Goal: Transaction & Acquisition: Purchase product/service

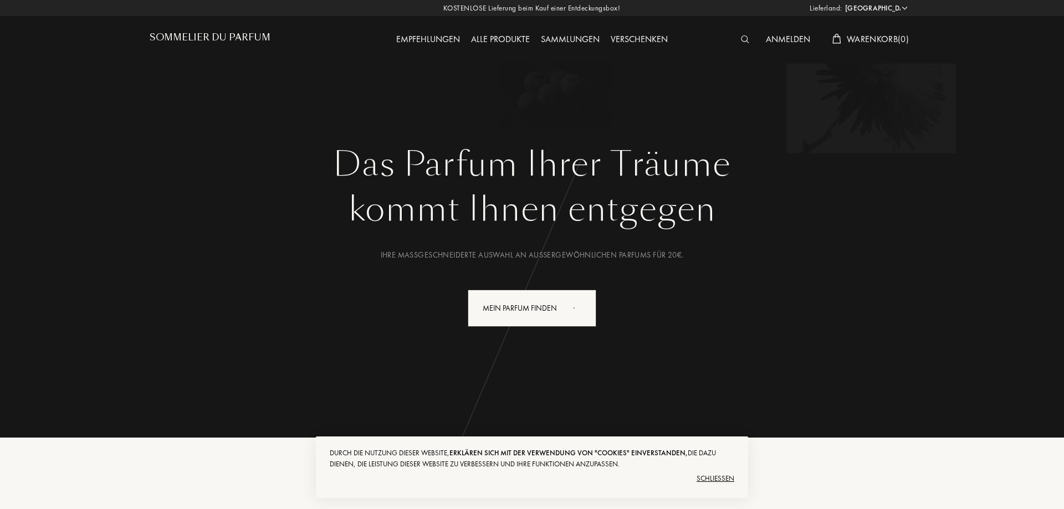
select select "DE"
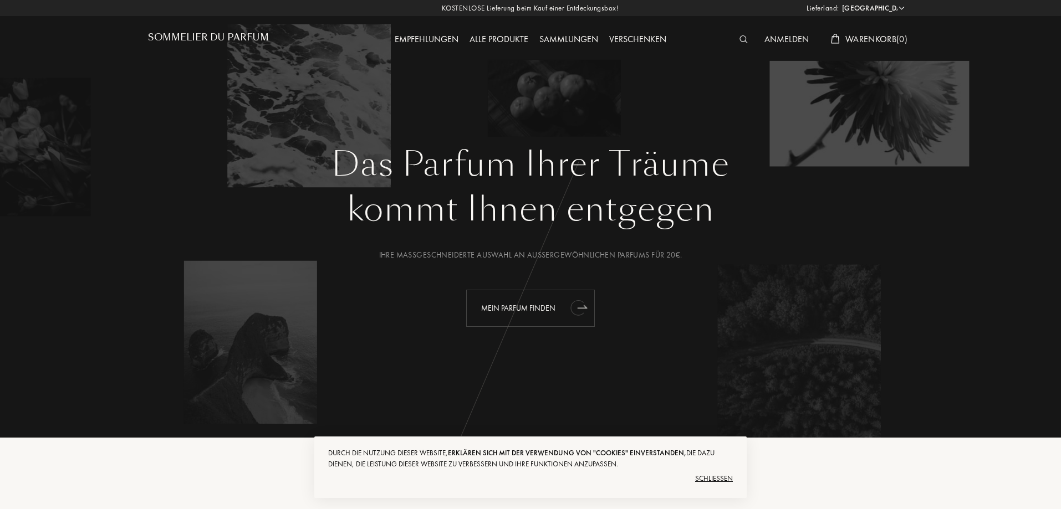
click at [548, 311] on div "Mein Parfum finden" at bounding box center [530, 308] width 129 height 37
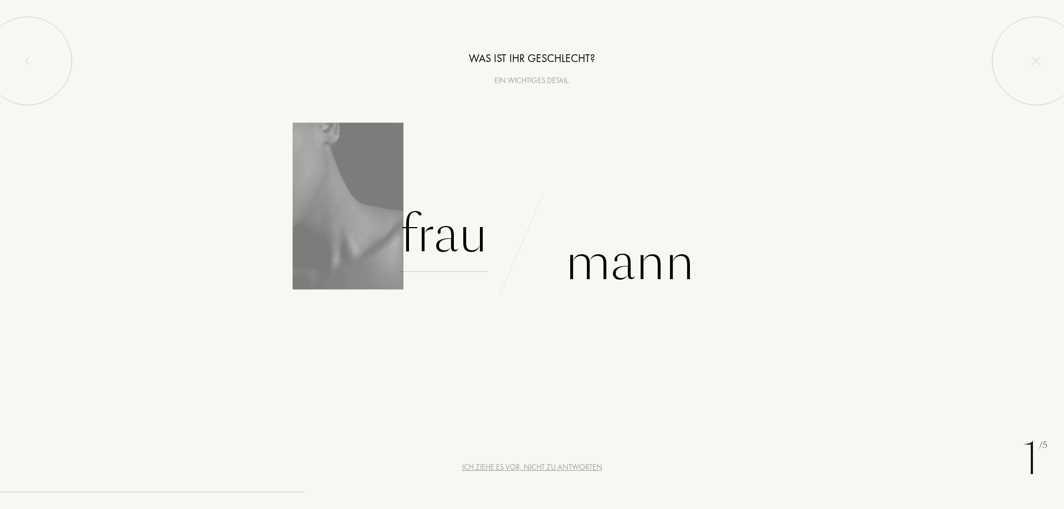
click at [438, 233] on div "Frau" at bounding box center [444, 234] width 88 height 75
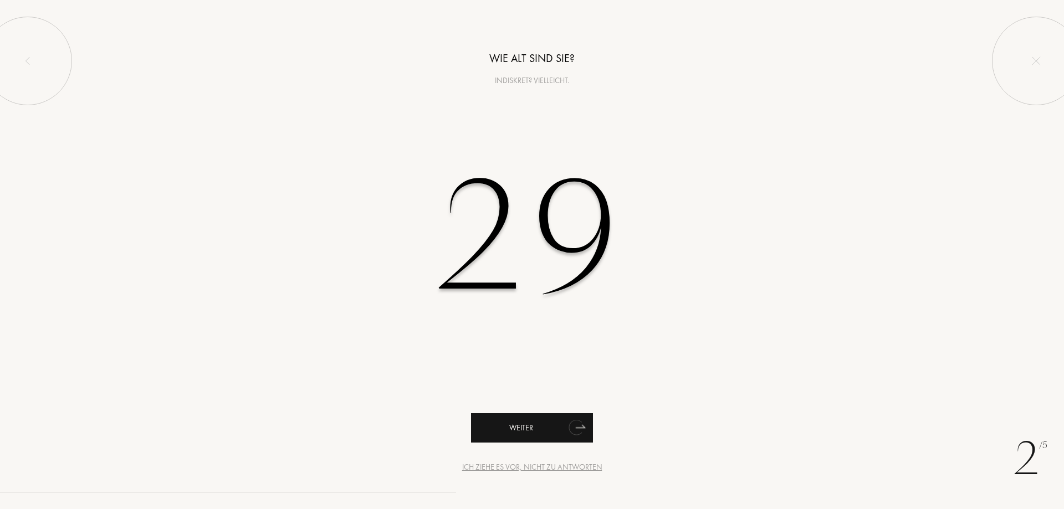
type input "29"
click at [515, 433] on div "Weiter" at bounding box center [532, 427] width 122 height 29
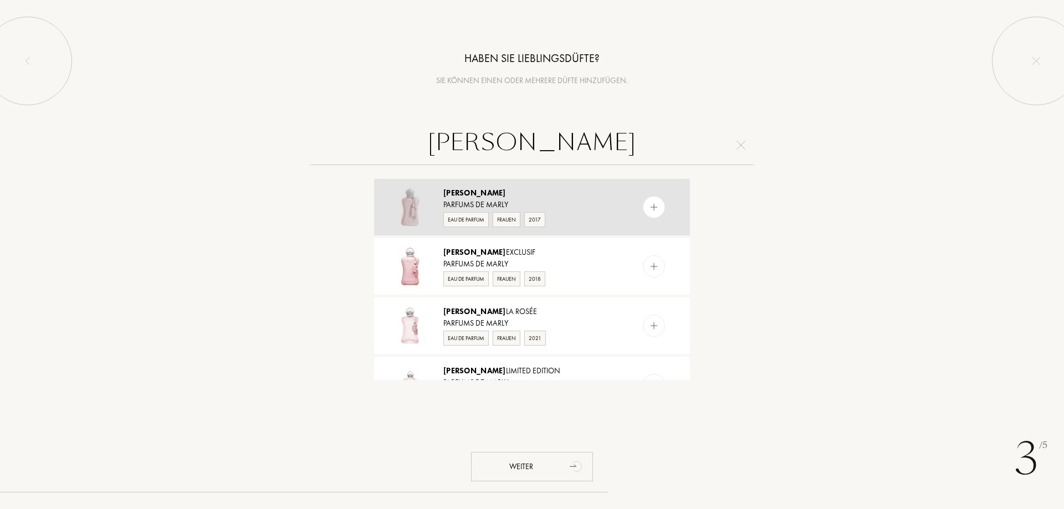
type input "[PERSON_NAME]"
click at [650, 213] on div at bounding box center [654, 207] width 22 height 22
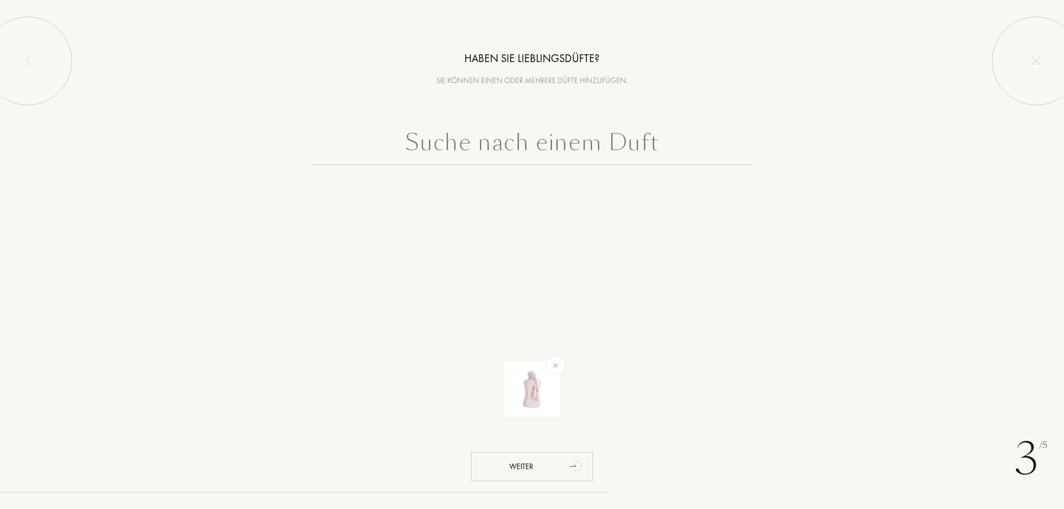
click at [624, 149] on input "text" at bounding box center [531, 145] width 443 height 40
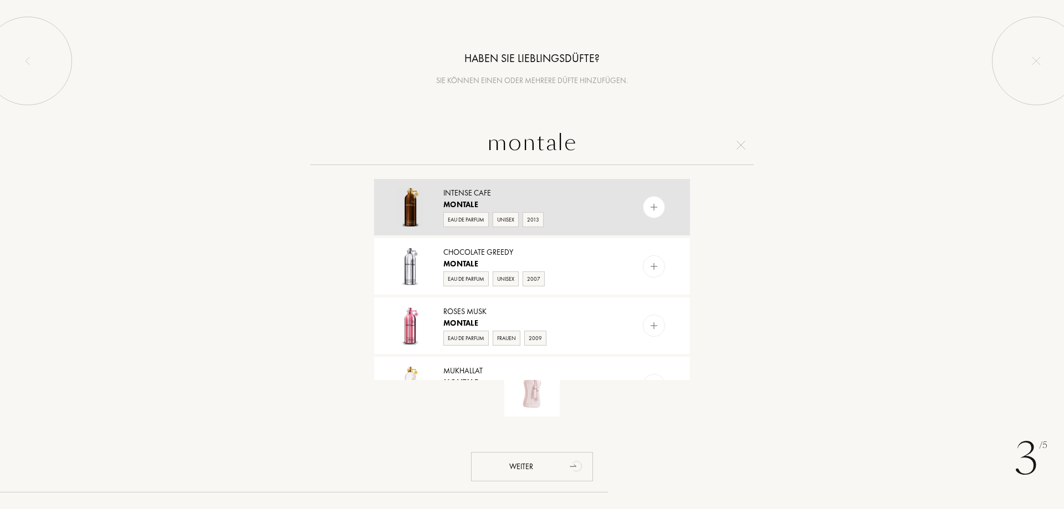
type input "montale"
click at [651, 207] on img at bounding box center [654, 207] width 11 height 11
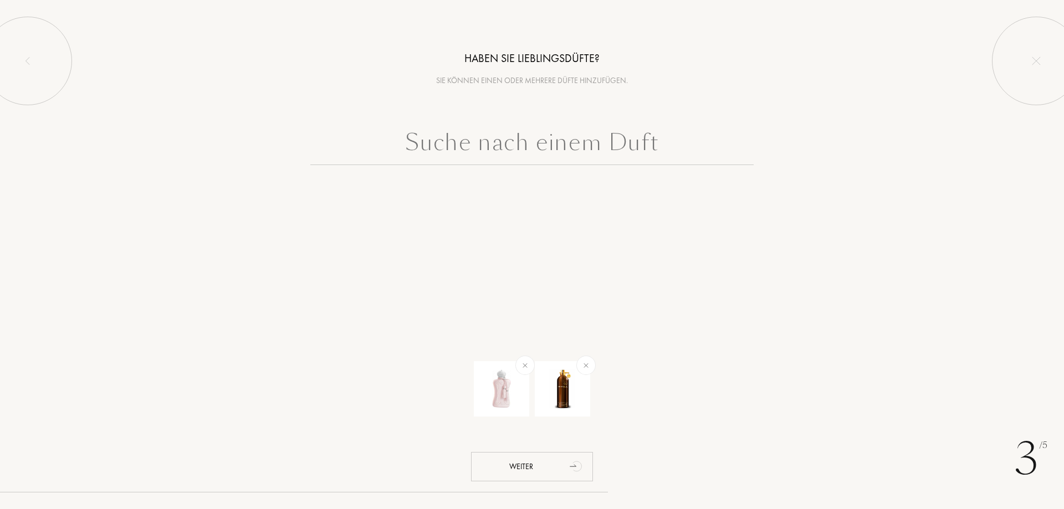
click at [654, 140] on input "text" at bounding box center [531, 145] width 443 height 40
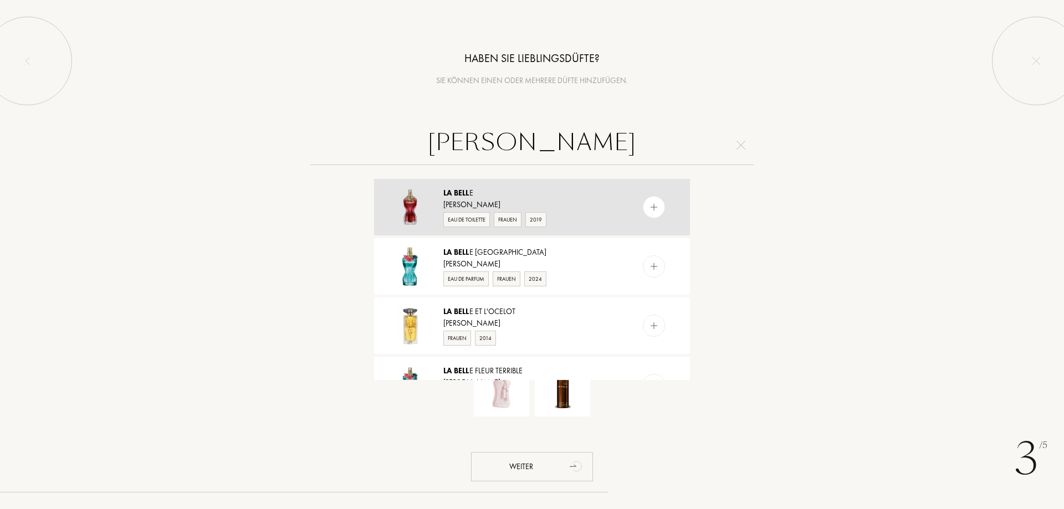
type input "[PERSON_NAME]"
click at [658, 210] on div at bounding box center [654, 207] width 22 height 22
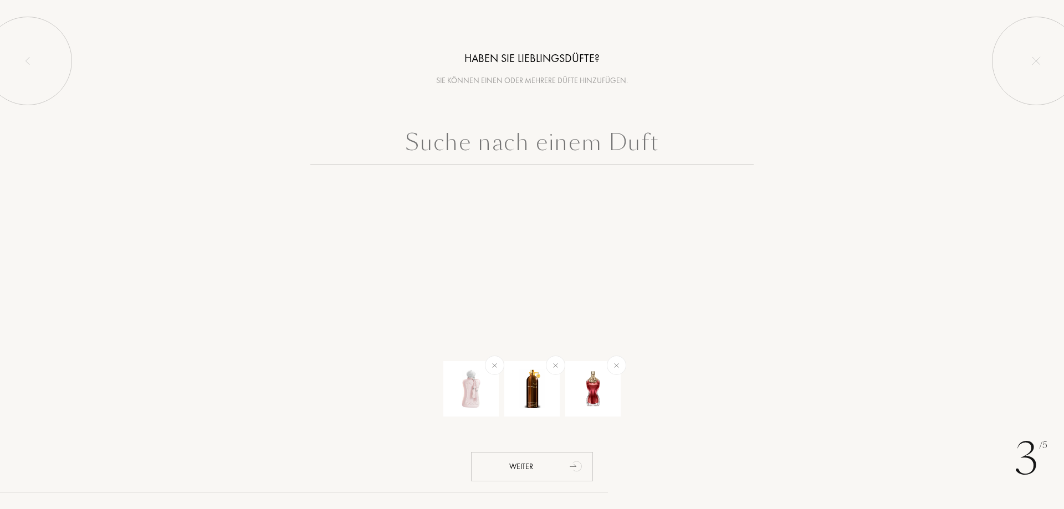
click at [574, 150] on input "text" at bounding box center [531, 145] width 443 height 40
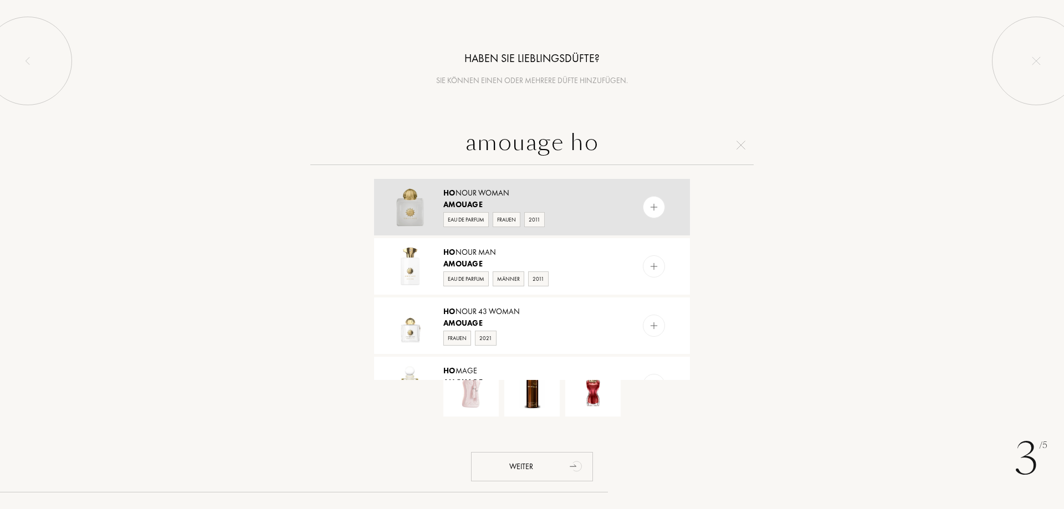
type input "amouage ho"
click at [655, 203] on img at bounding box center [654, 207] width 11 height 11
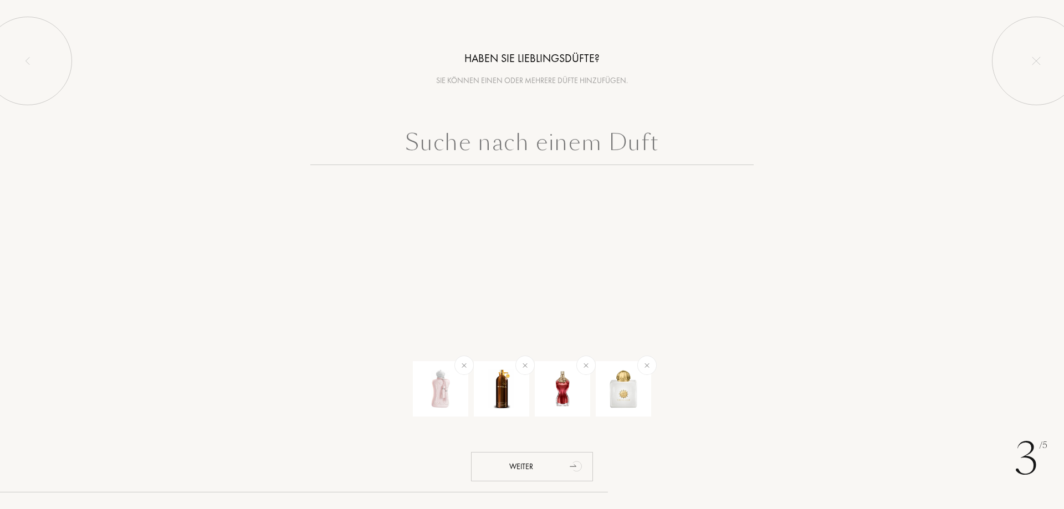
click at [586, 143] on input "text" at bounding box center [531, 145] width 443 height 40
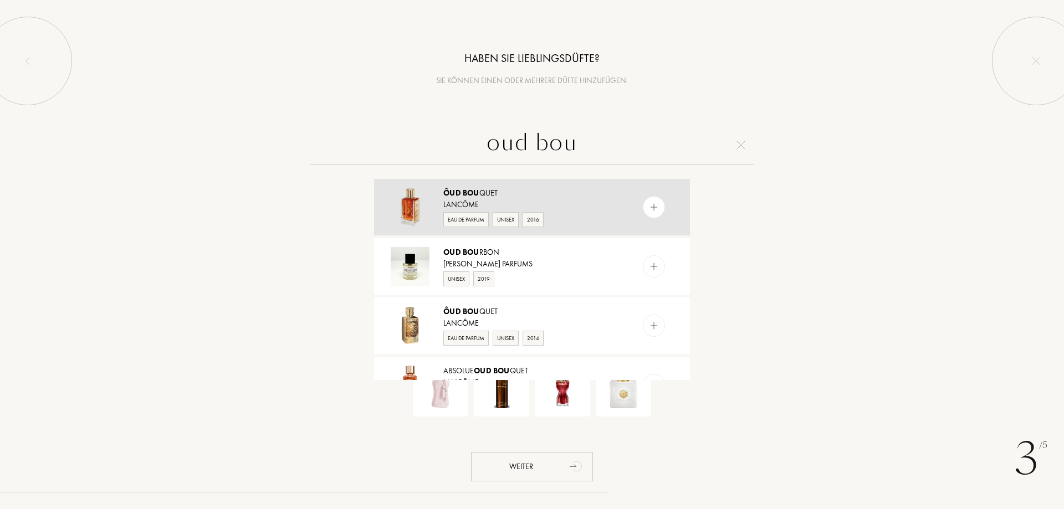
type input "oud bou"
click at [655, 211] on img at bounding box center [654, 207] width 11 height 11
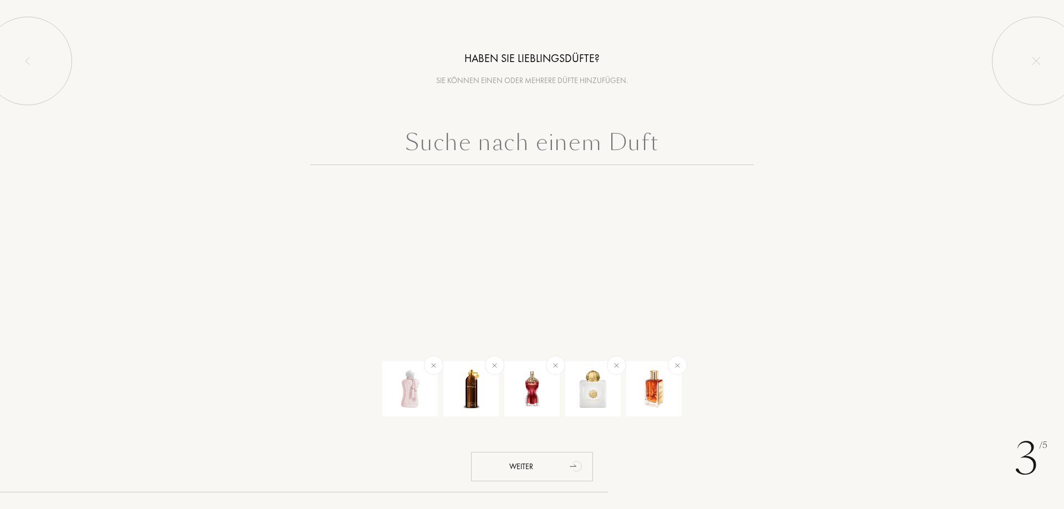
click at [582, 151] on input "text" at bounding box center [531, 145] width 443 height 40
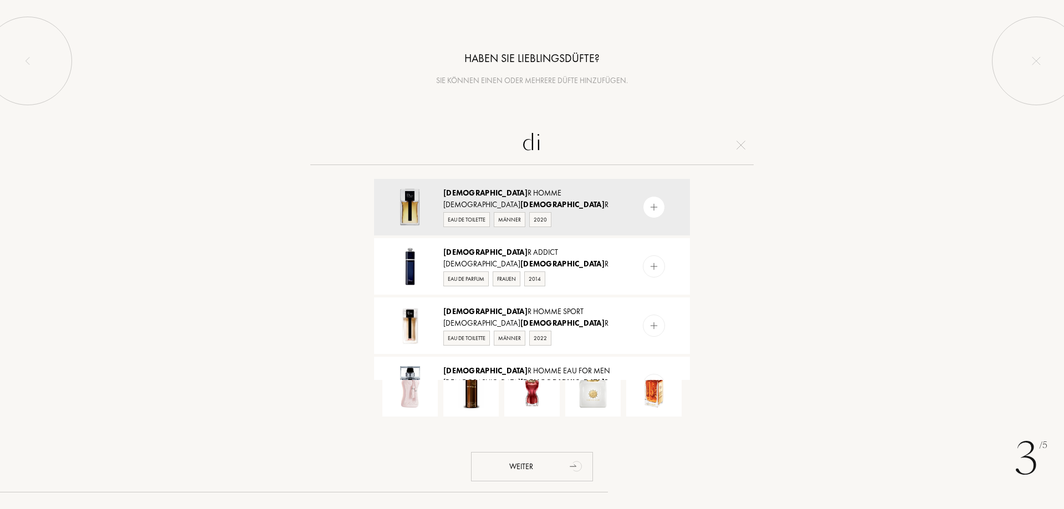
type input "d"
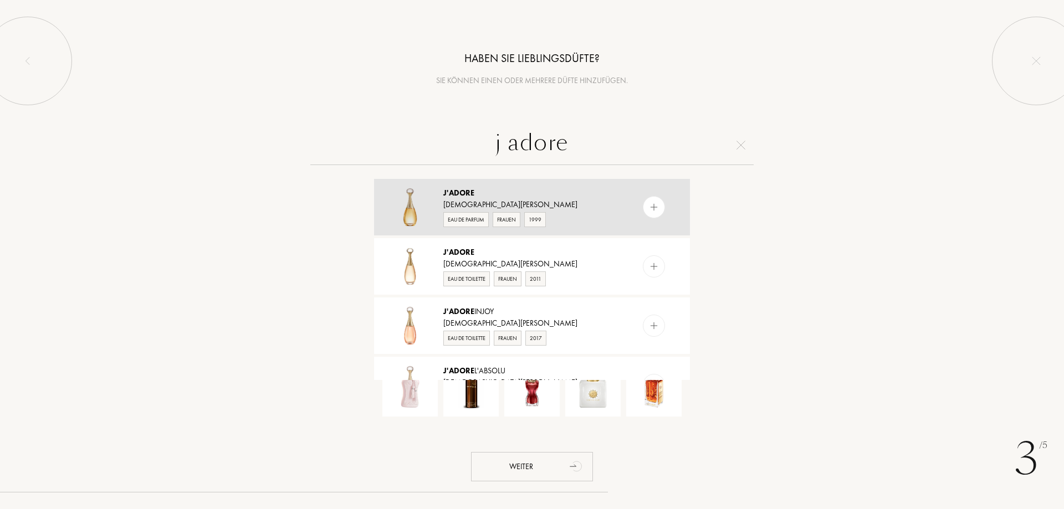
type input "j adore"
click at [650, 206] on img at bounding box center [654, 207] width 11 height 11
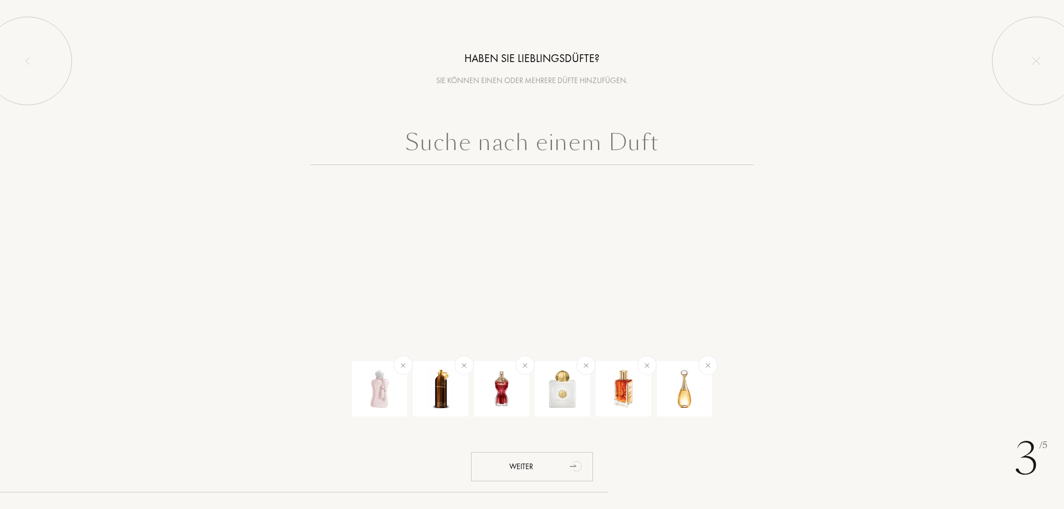
click at [617, 154] on input "text" at bounding box center [531, 145] width 443 height 40
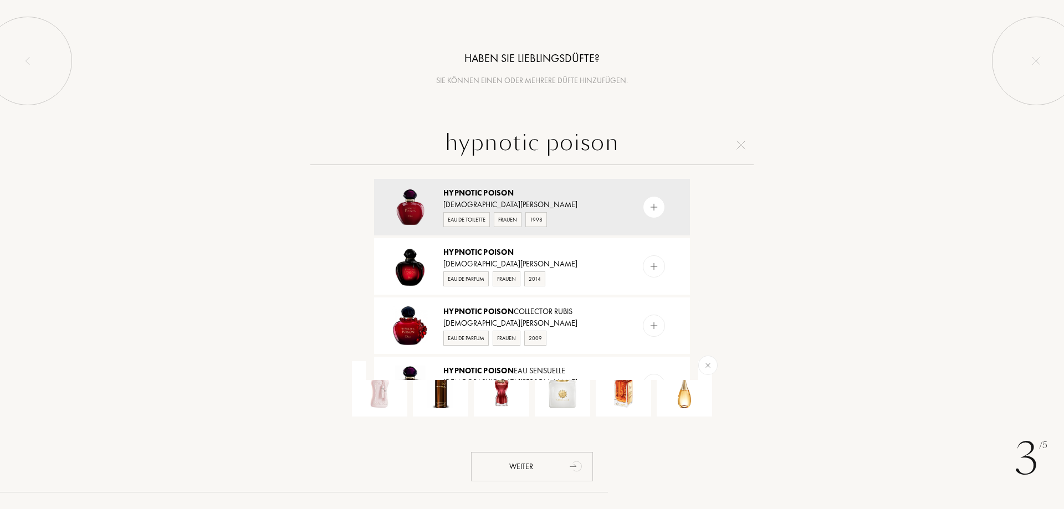
click at [543, 146] on input "hypnotic poison" at bounding box center [531, 145] width 443 height 40
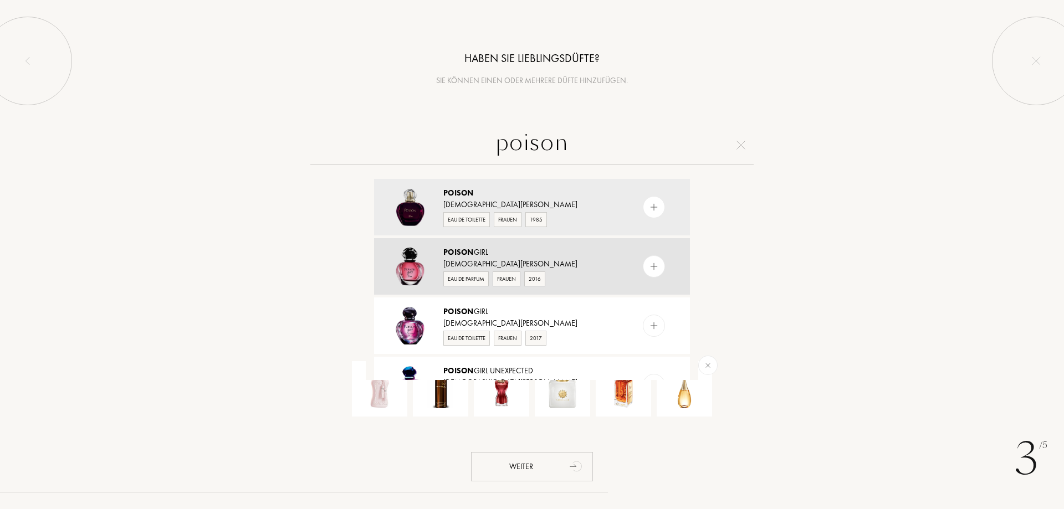
type input "poison"
click at [655, 267] on img at bounding box center [654, 267] width 11 height 11
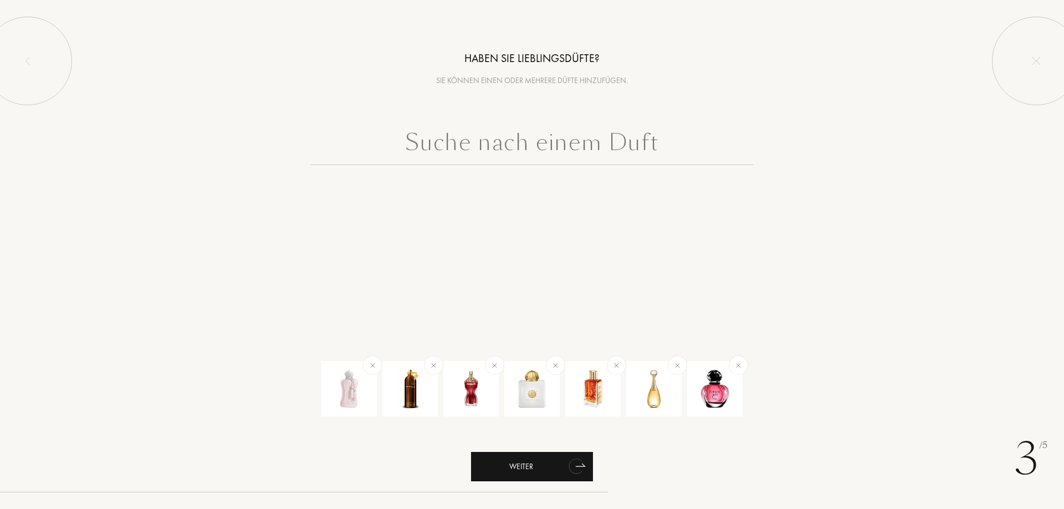
click at [544, 470] on div "Weiter" at bounding box center [532, 466] width 122 height 29
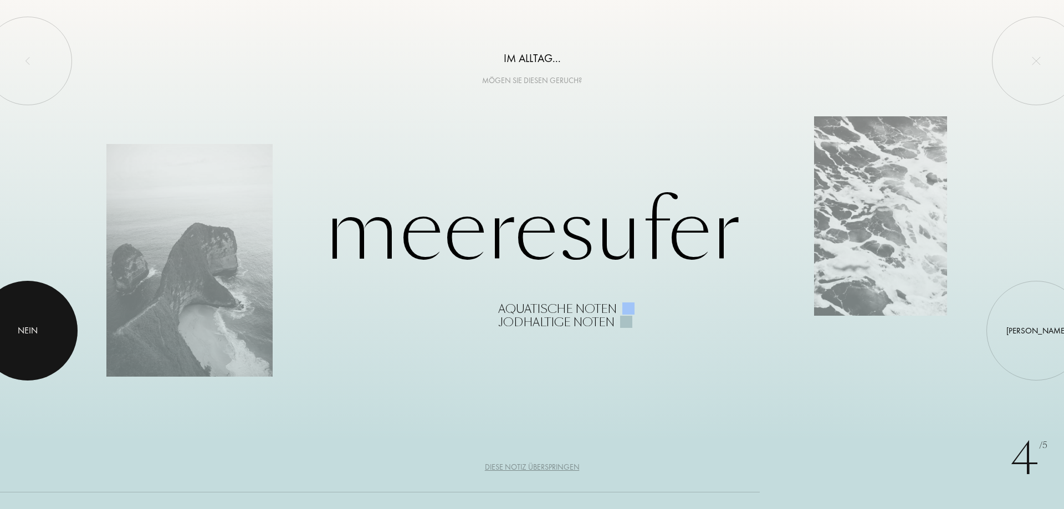
click at [32, 316] on div at bounding box center [28, 331] width 100 height 100
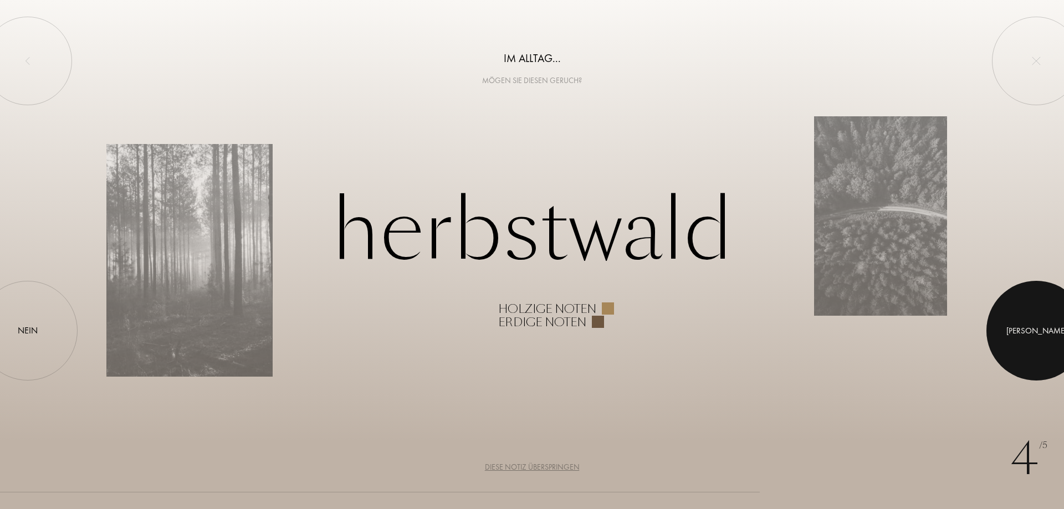
click at [1037, 326] on div "Ja" at bounding box center [1037, 331] width 60 height 13
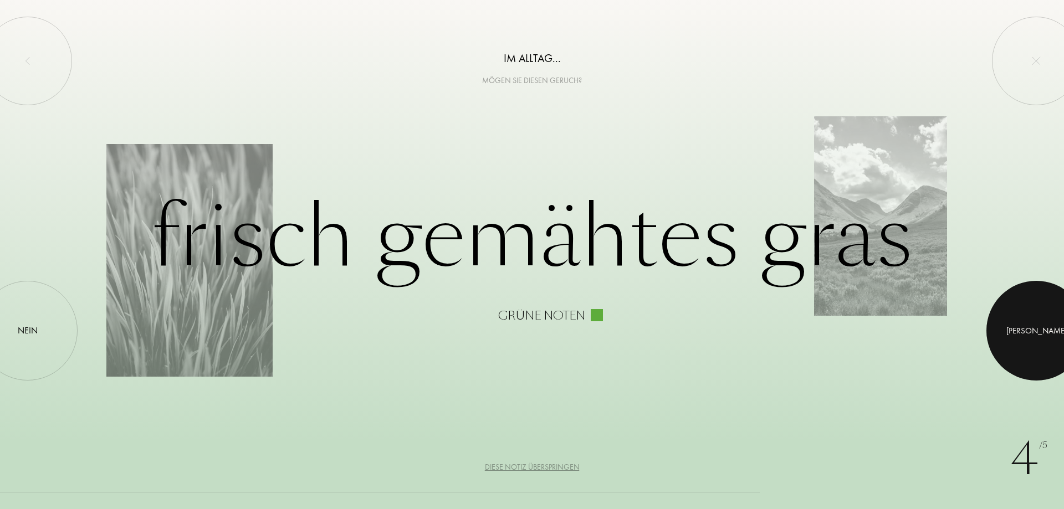
click at [1037, 326] on div "Ja" at bounding box center [1037, 331] width 60 height 13
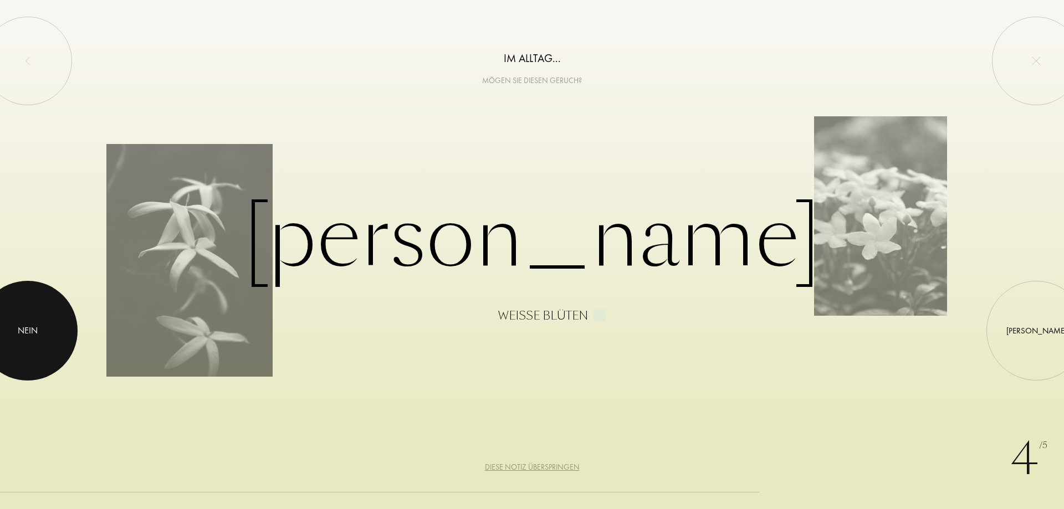
click at [55, 312] on div at bounding box center [28, 331] width 100 height 100
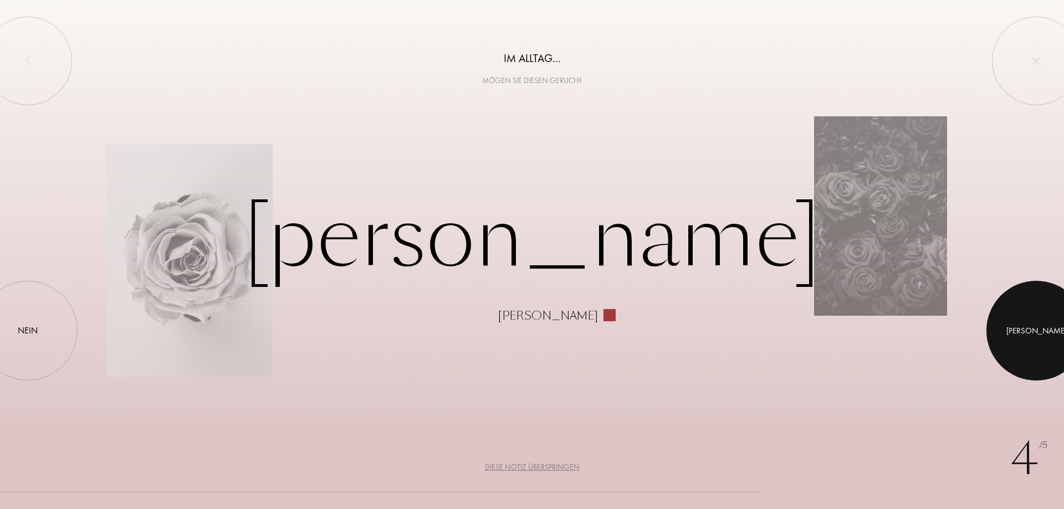
click at [1060, 335] on div at bounding box center [1037, 331] width 100 height 100
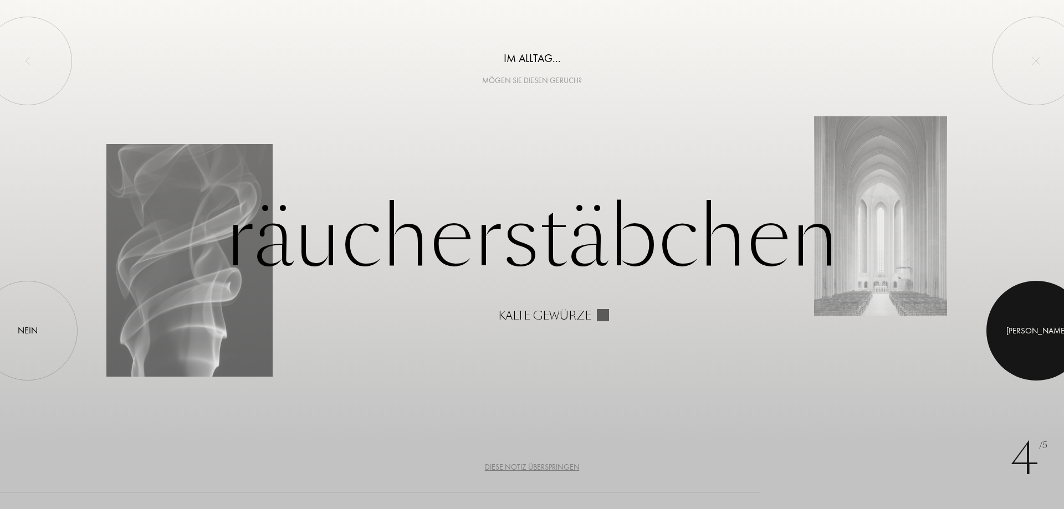
click at [1060, 335] on div at bounding box center [1037, 331] width 100 height 100
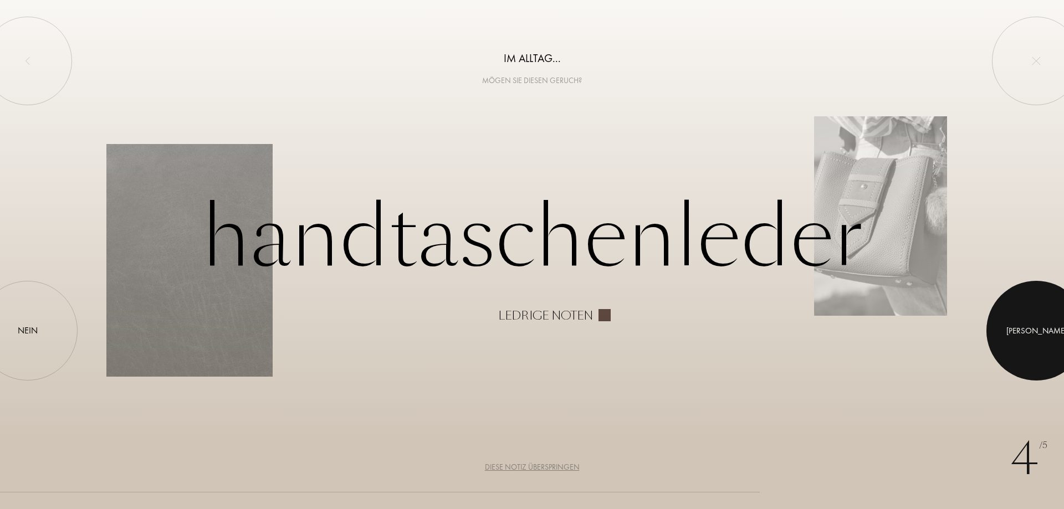
click at [1060, 335] on div at bounding box center [1037, 331] width 100 height 100
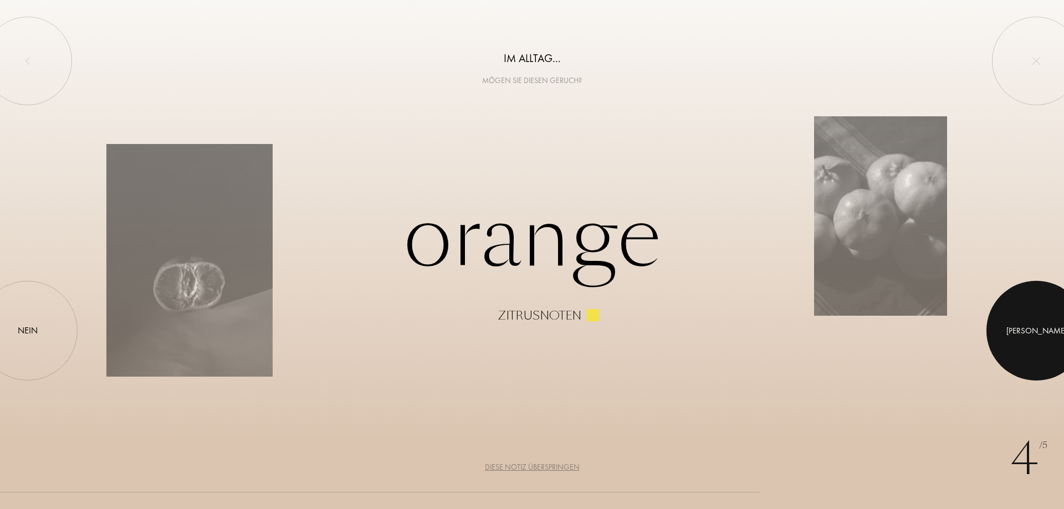
click at [1060, 335] on div at bounding box center [1037, 331] width 100 height 100
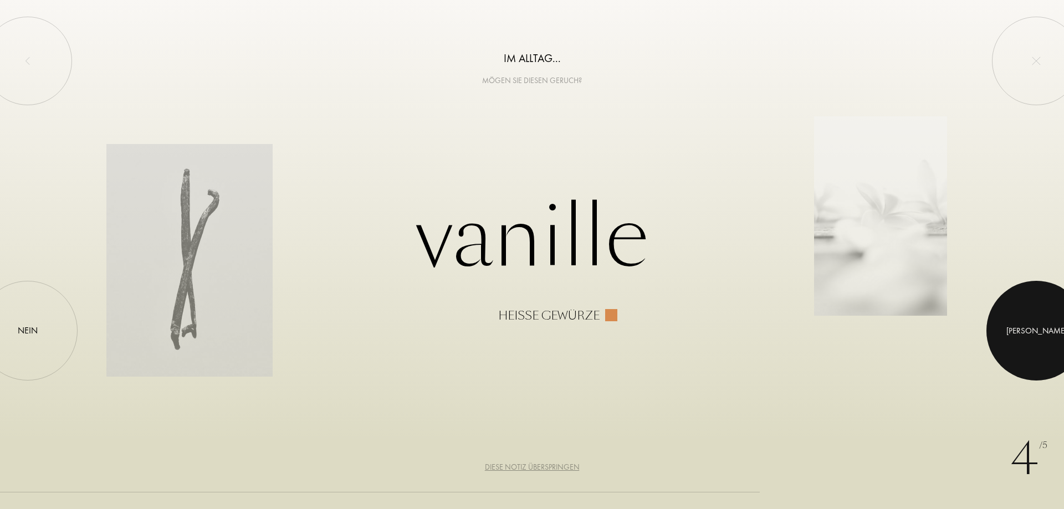
click at [1060, 335] on div at bounding box center [1037, 331] width 100 height 100
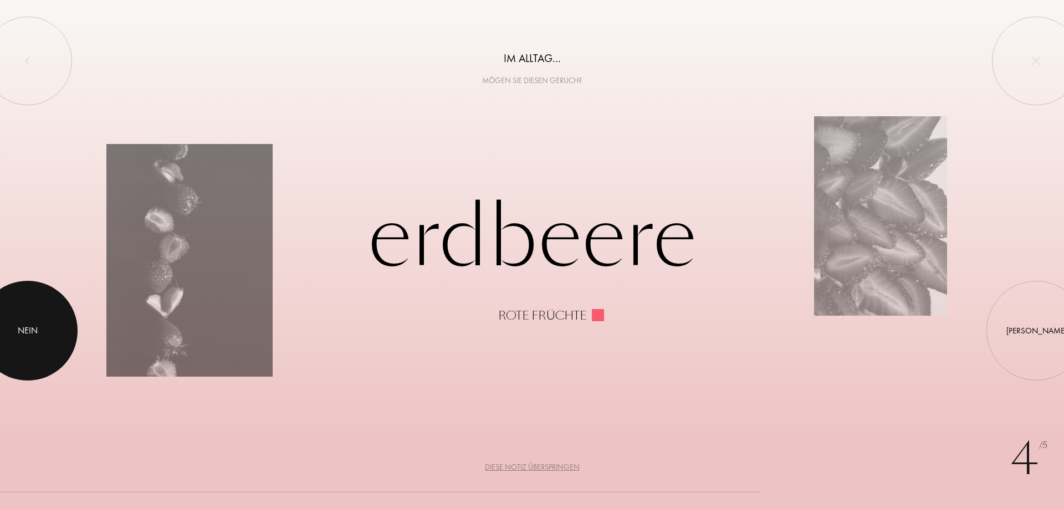
click at [34, 308] on div at bounding box center [28, 331] width 100 height 100
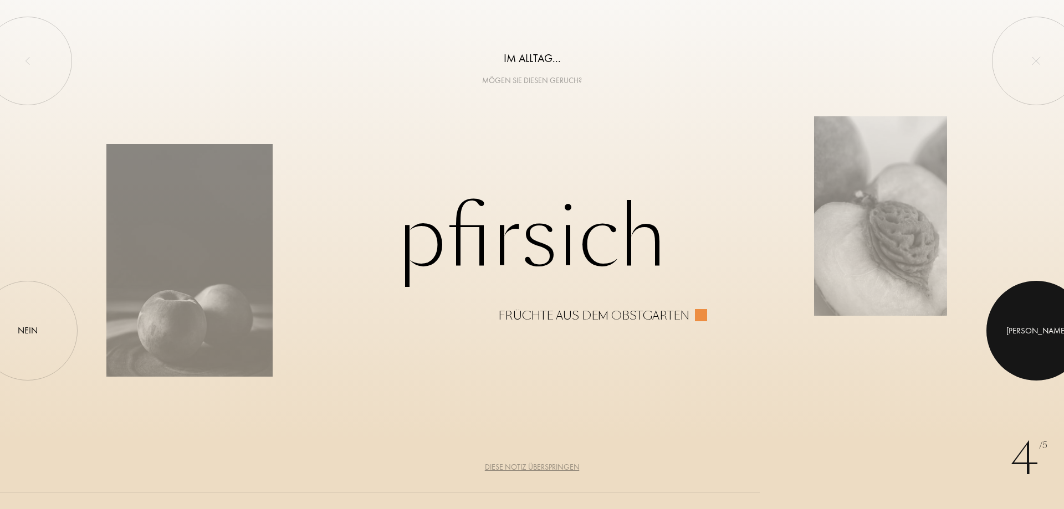
click at [1030, 324] on div at bounding box center [1037, 331] width 100 height 100
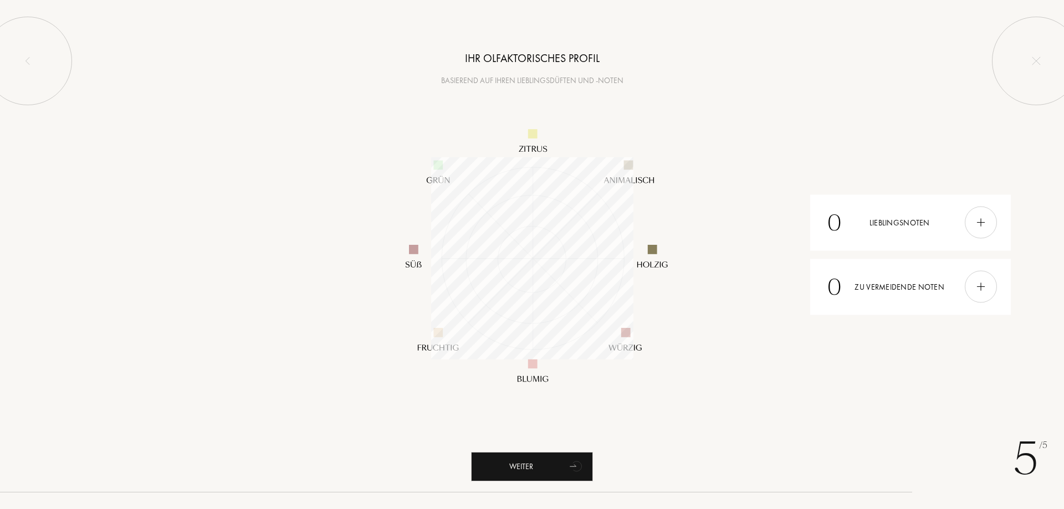
scroll to position [202, 202]
click at [540, 460] on div "Weiter" at bounding box center [532, 466] width 122 height 29
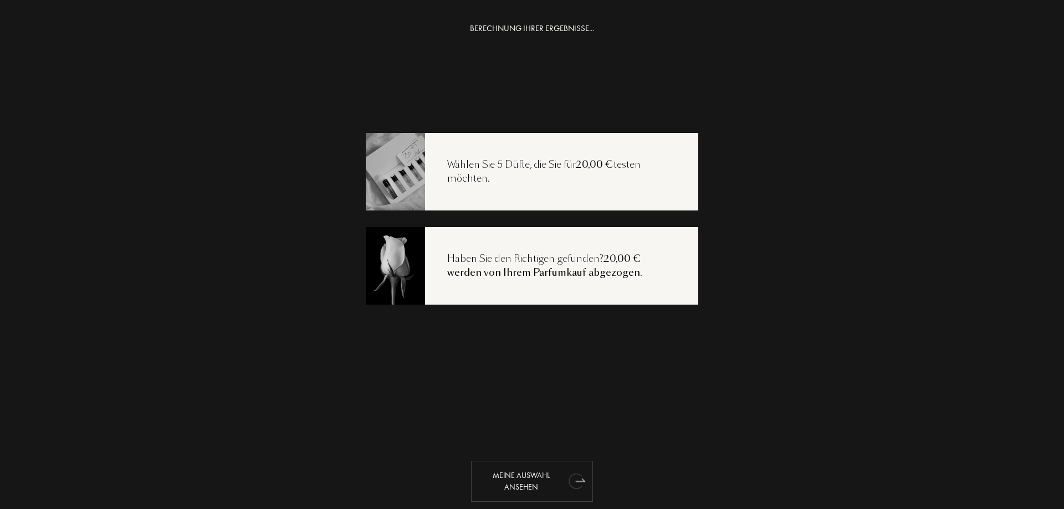
click at [504, 484] on div "Meine Auswahl ansehen" at bounding box center [532, 481] width 122 height 41
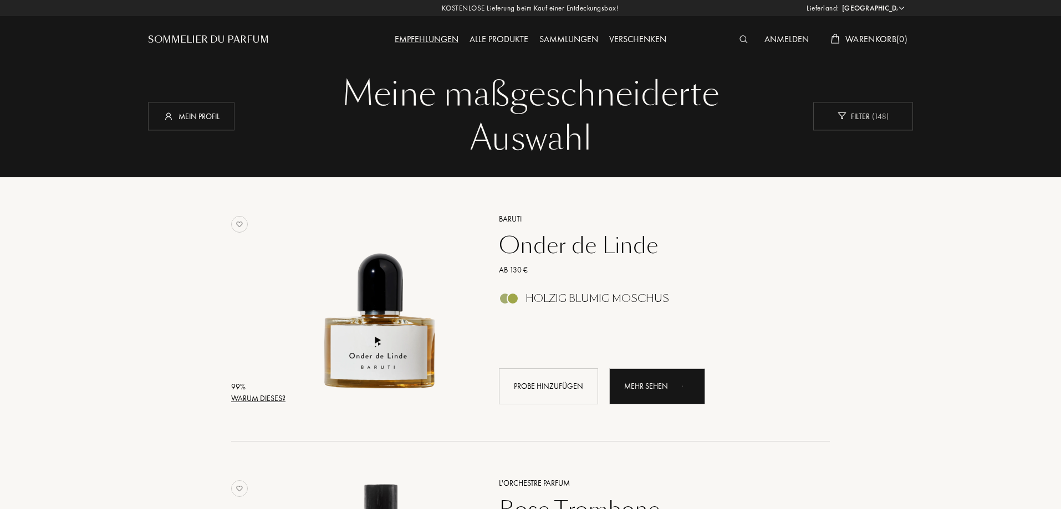
select select "DE"
click at [553, 390] on div "Probe hinzufügen" at bounding box center [548, 387] width 99 height 36
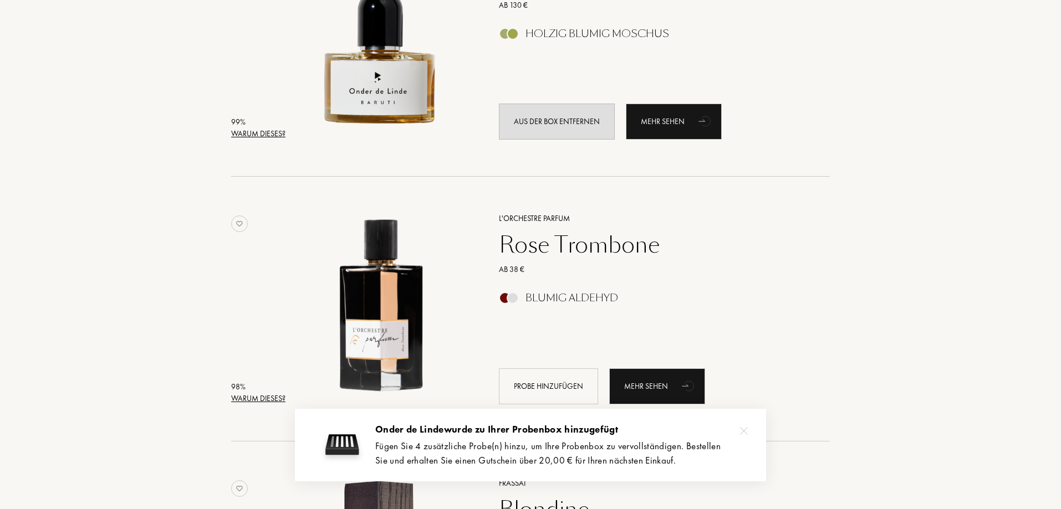
scroll to position [364, 0]
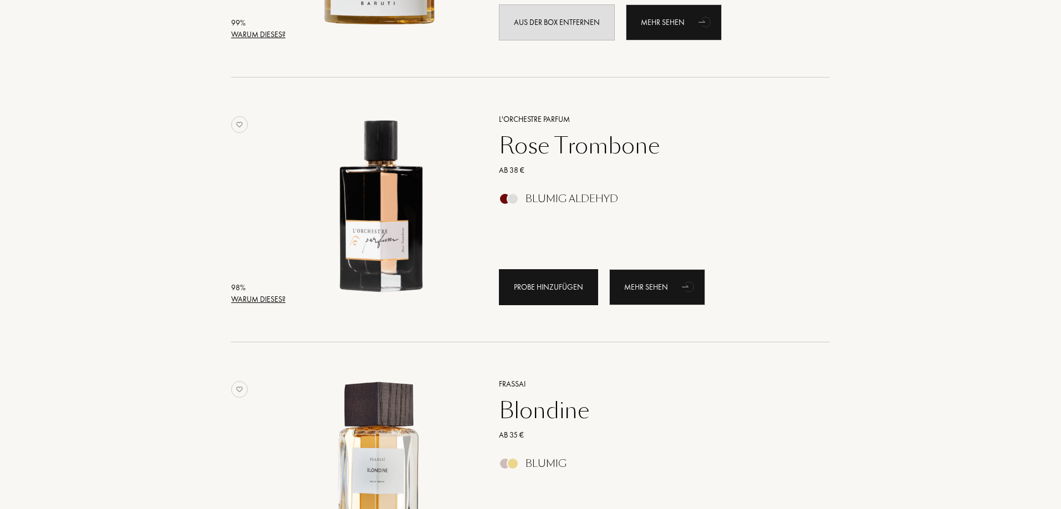
click at [529, 282] on div "Probe hinzufügen" at bounding box center [548, 287] width 99 height 36
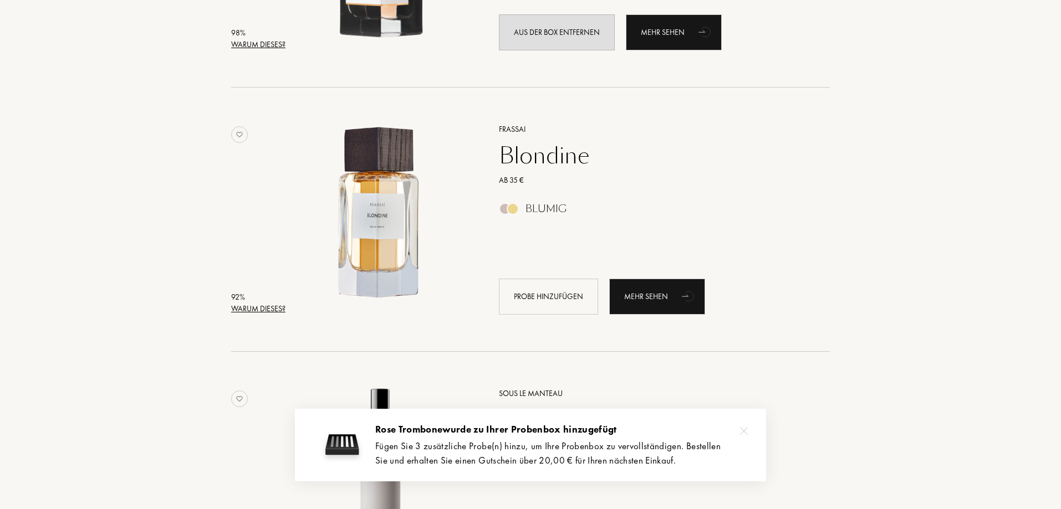
scroll to position [640, 0]
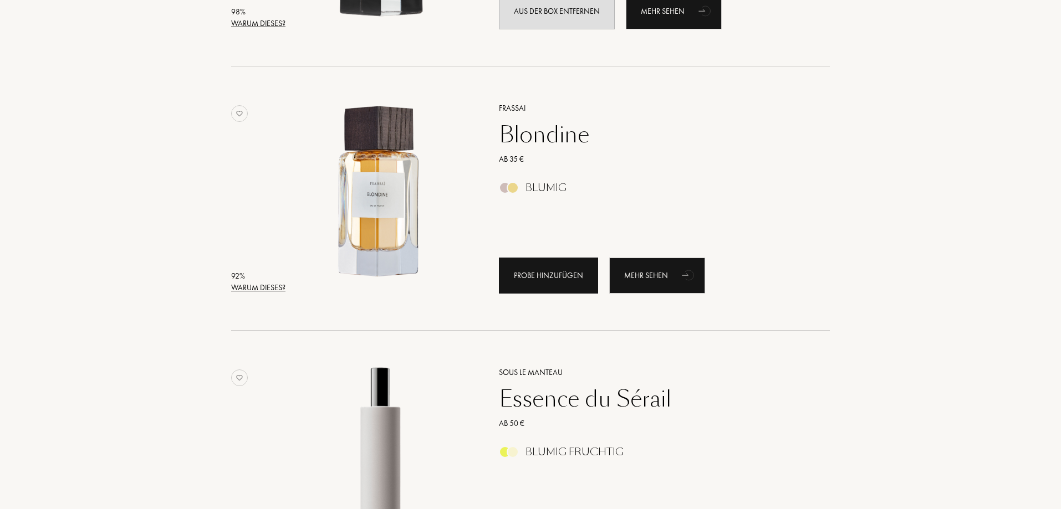
click at [540, 267] on div "Probe hinzufügen" at bounding box center [548, 276] width 99 height 36
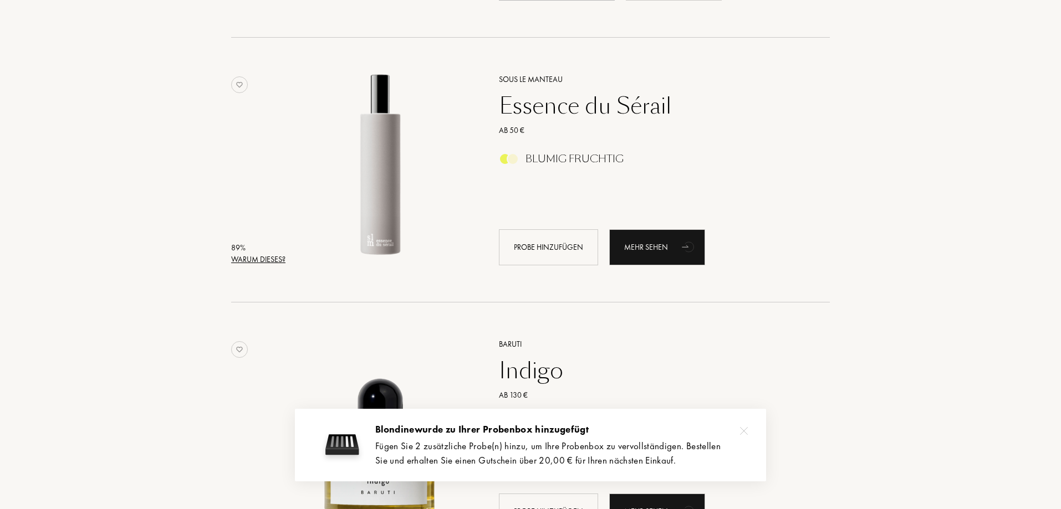
scroll to position [944, 0]
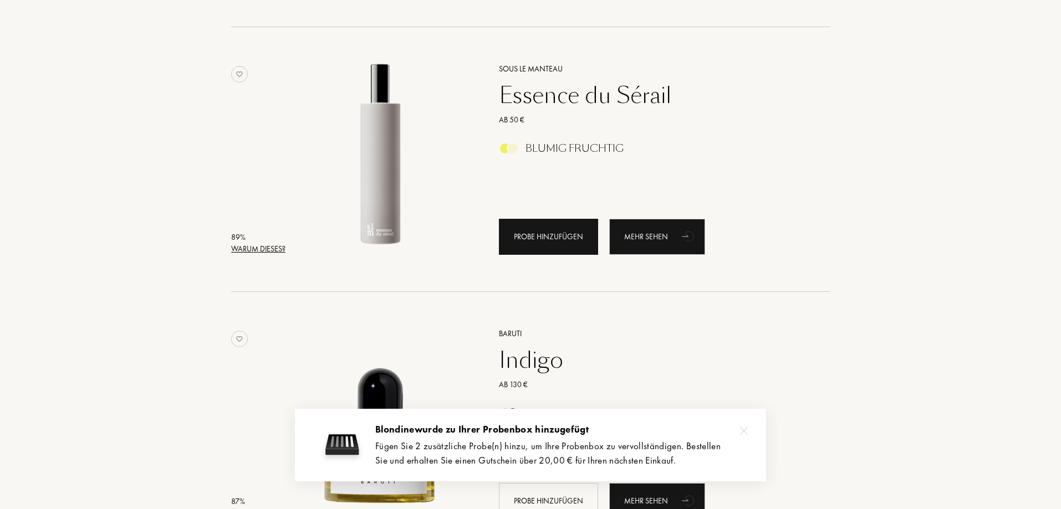
click at [534, 236] on div "Probe hinzufügen" at bounding box center [548, 237] width 99 height 36
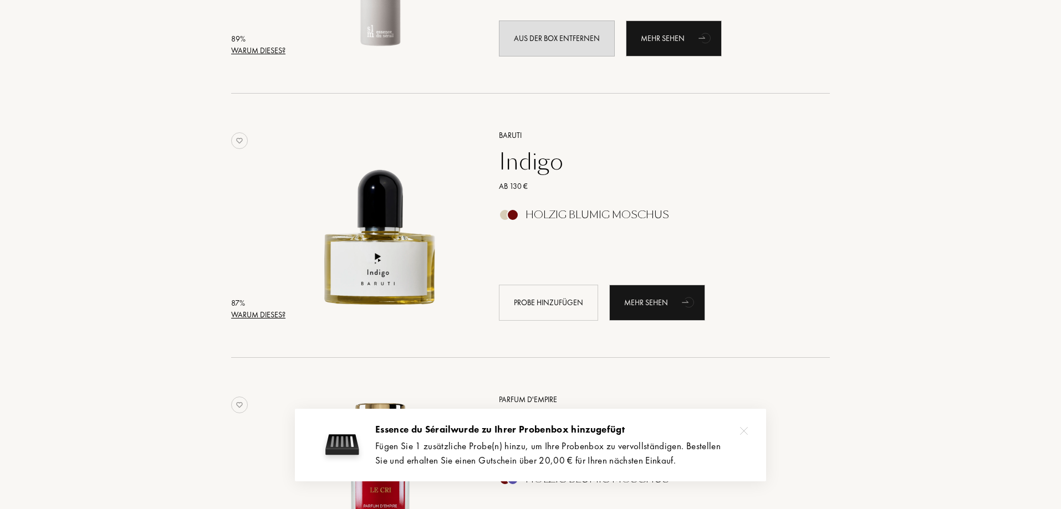
scroll to position [1167, 0]
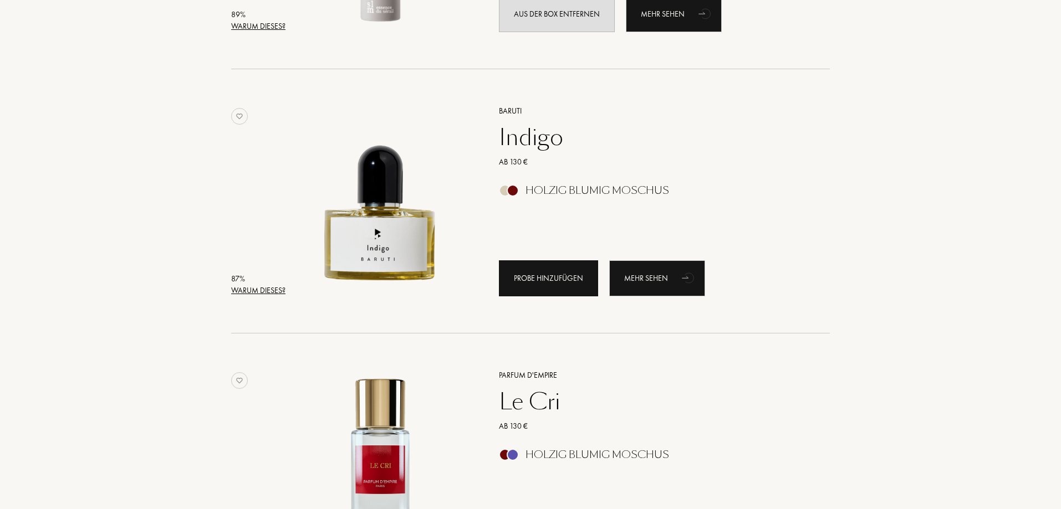
click at [538, 274] on div "Probe hinzufügen" at bounding box center [548, 279] width 99 height 36
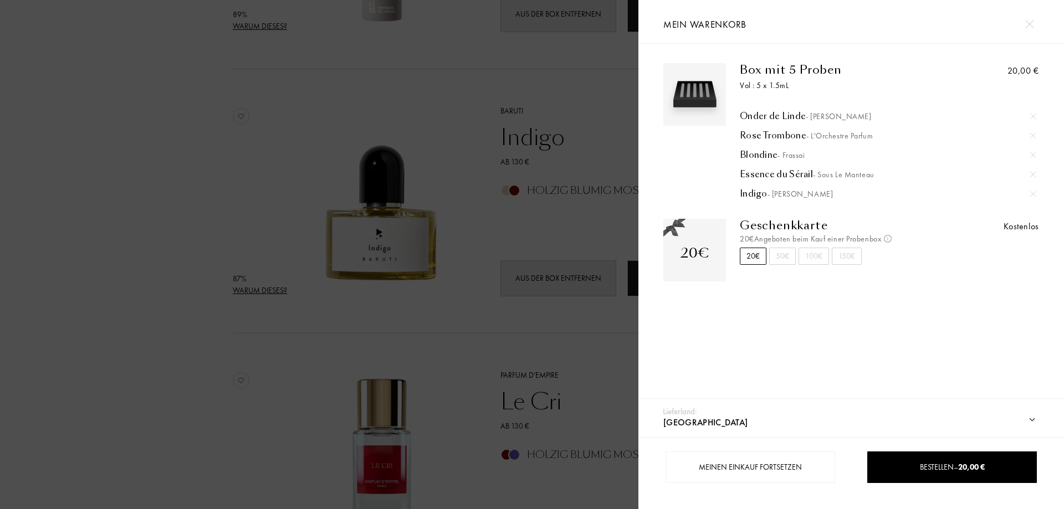
click at [784, 256] on div "50€" at bounding box center [782, 256] width 27 height 17
click at [758, 260] on div "20€" at bounding box center [753, 256] width 27 height 17
click at [180, 391] on div at bounding box center [319, 254] width 639 height 509
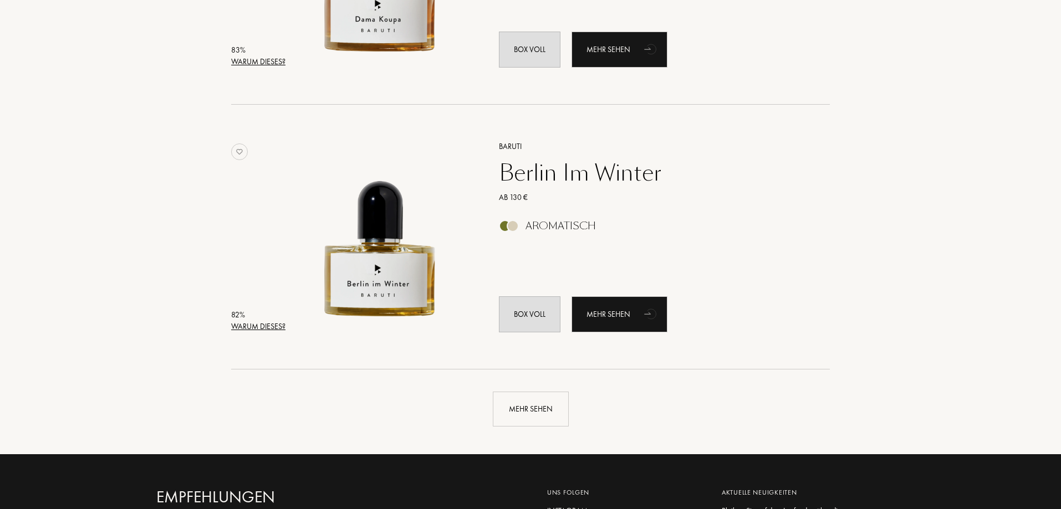
scroll to position [2461, 0]
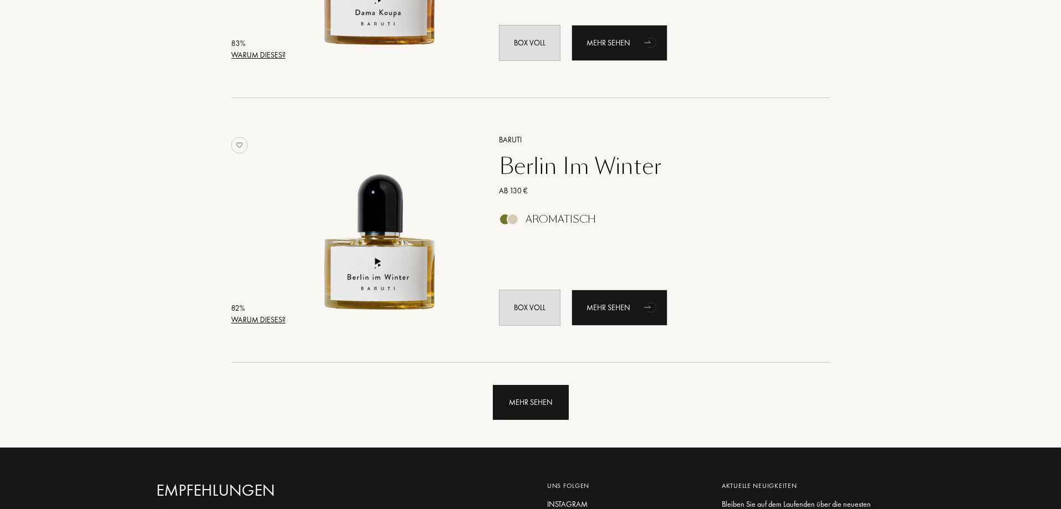
click at [552, 395] on div "Mehr sehen" at bounding box center [531, 402] width 76 height 35
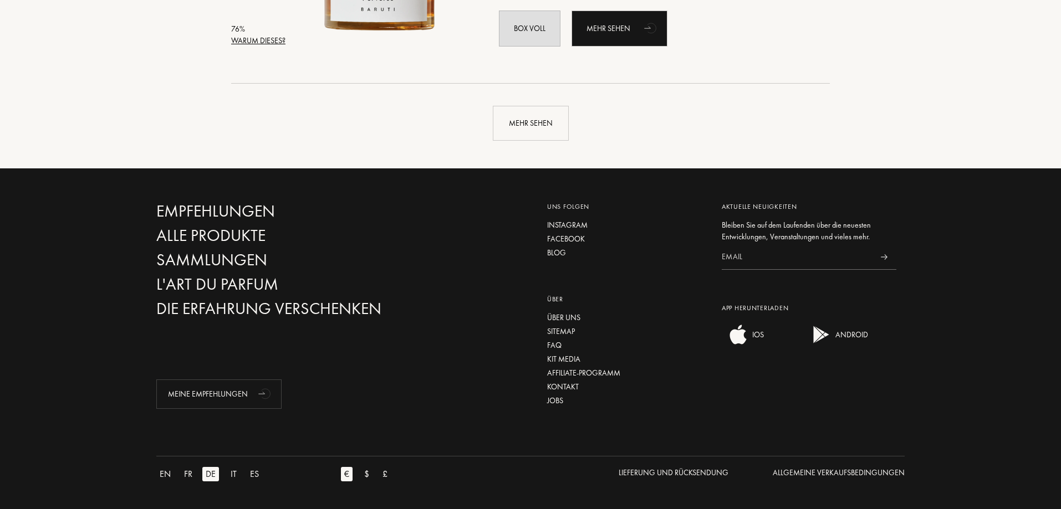
scroll to position [0, 0]
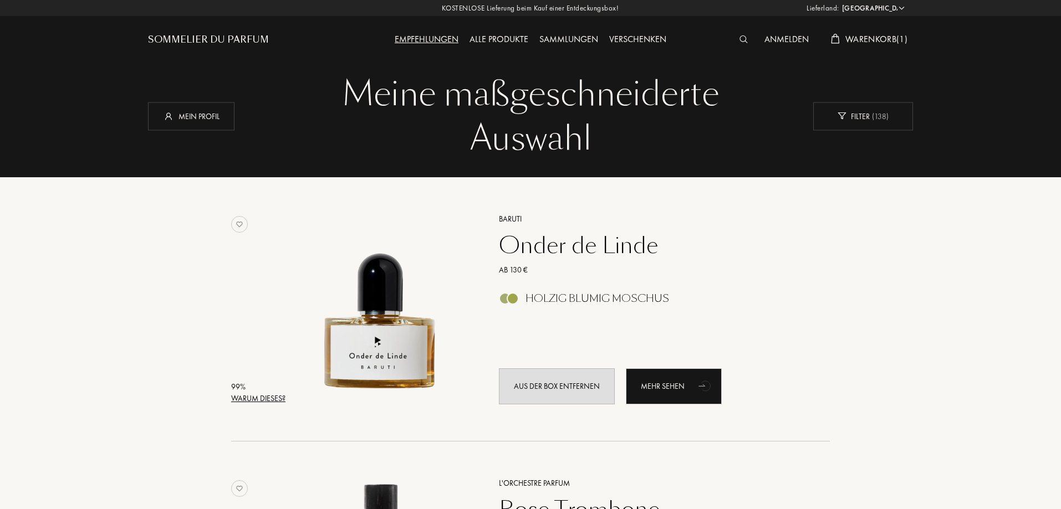
click at [864, 38] on span "Warenkorb ( 1 )" at bounding box center [876, 39] width 62 height 12
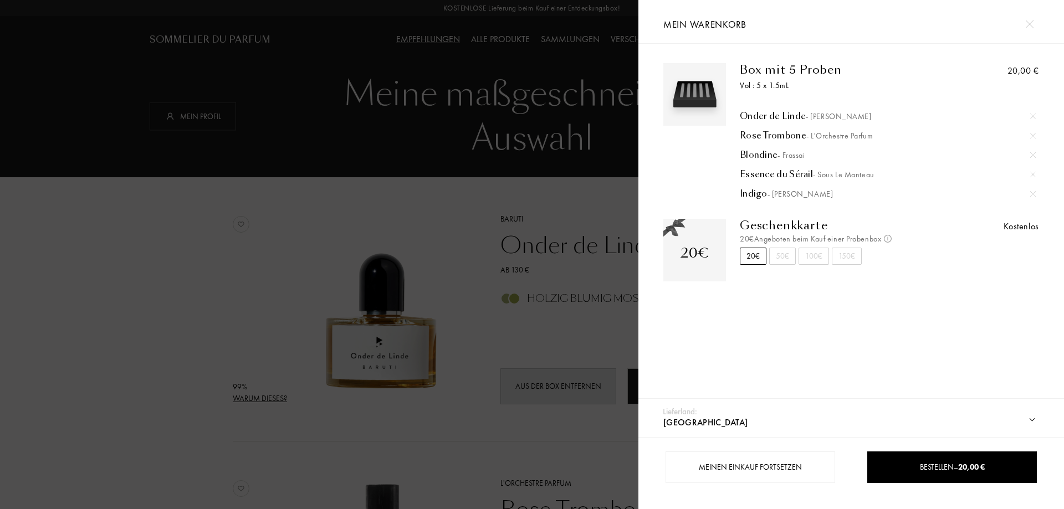
click at [397, 122] on div at bounding box center [319, 254] width 639 height 509
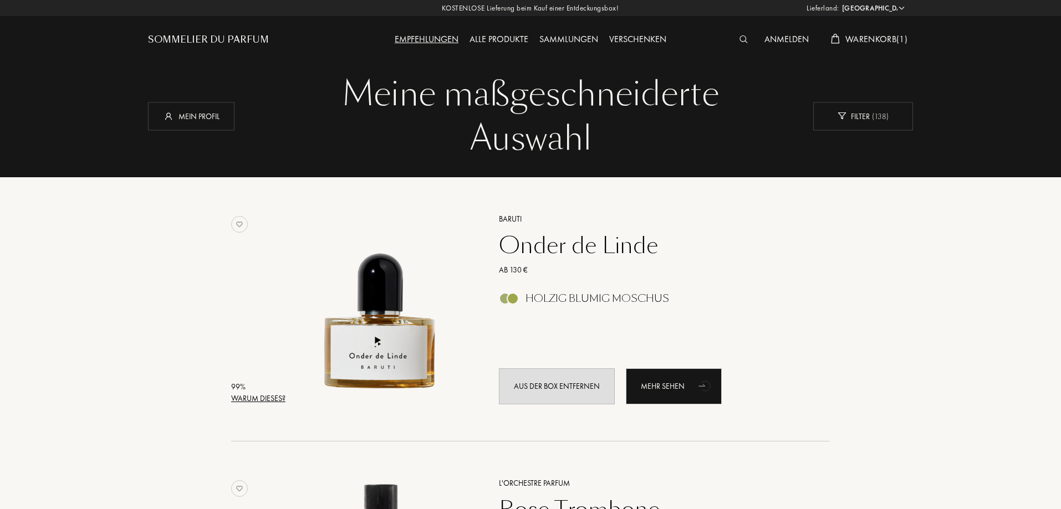
click at [581, 39] on div "Sammlungen" at bounding box center [569, 40] width 70 height 14
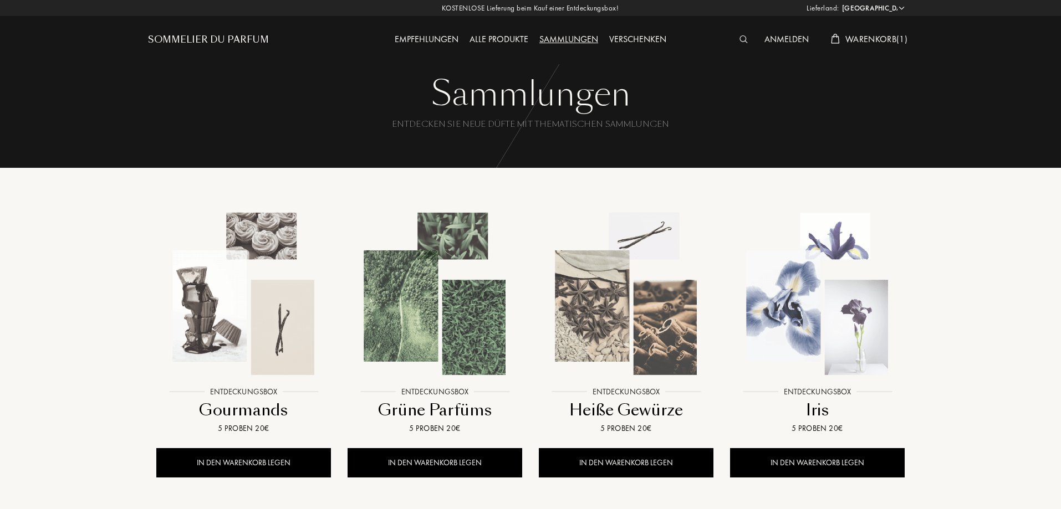
select select "DE"
click at [252, 341] on img at bounding box center [243, 294] width 172 height 172
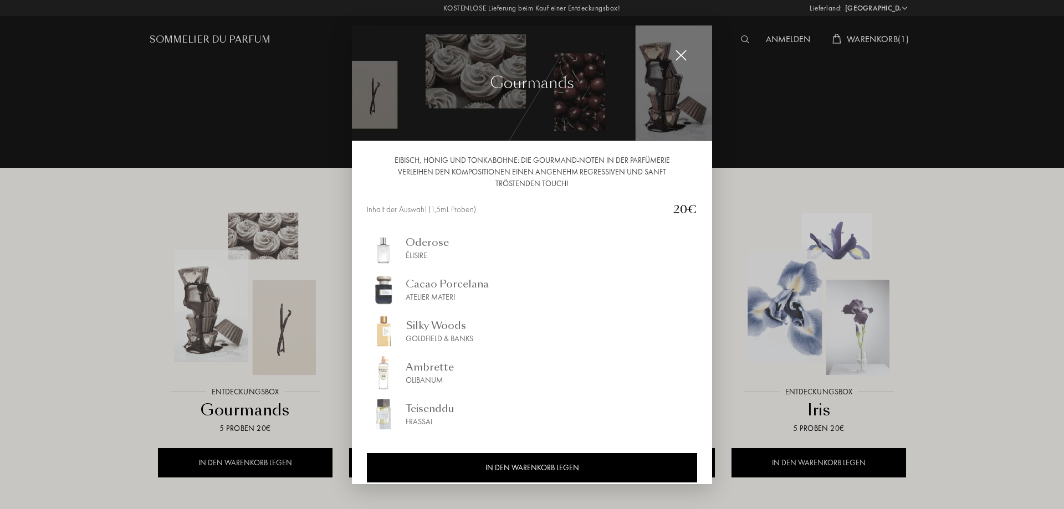
click at [49, 353] on div at bounding box center [532, 254] width 1064 height 509
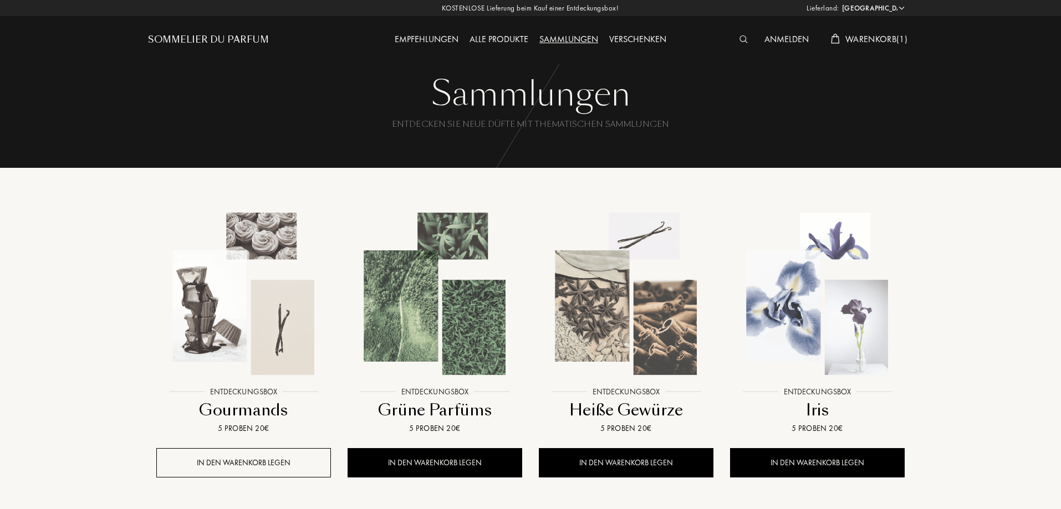
click at [219, 462] on div "IN DEN WARENKORB LEGEN" at bounding box center [243, 462] width 175 height 29
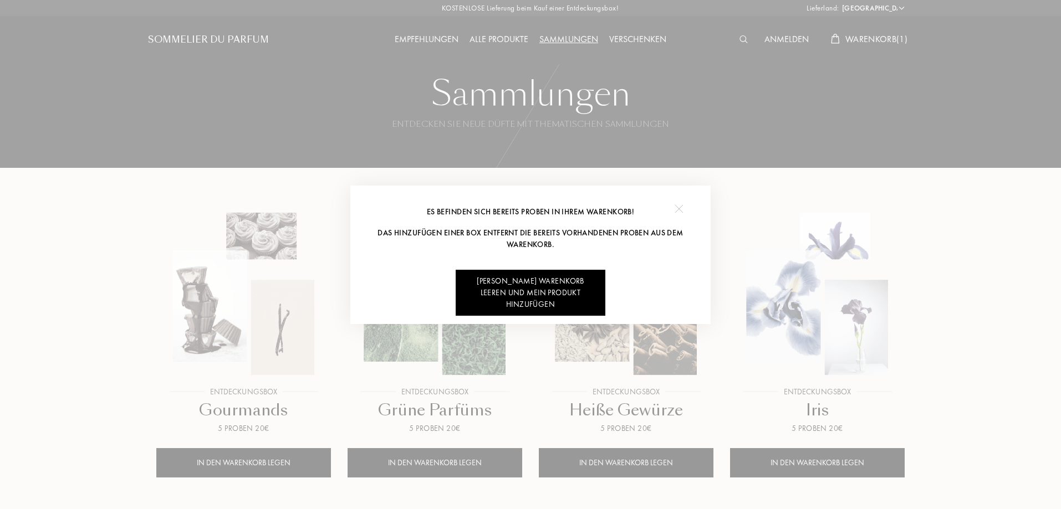
click at [677, 208] on img at bounding box center [679, 209] width 8 height 8
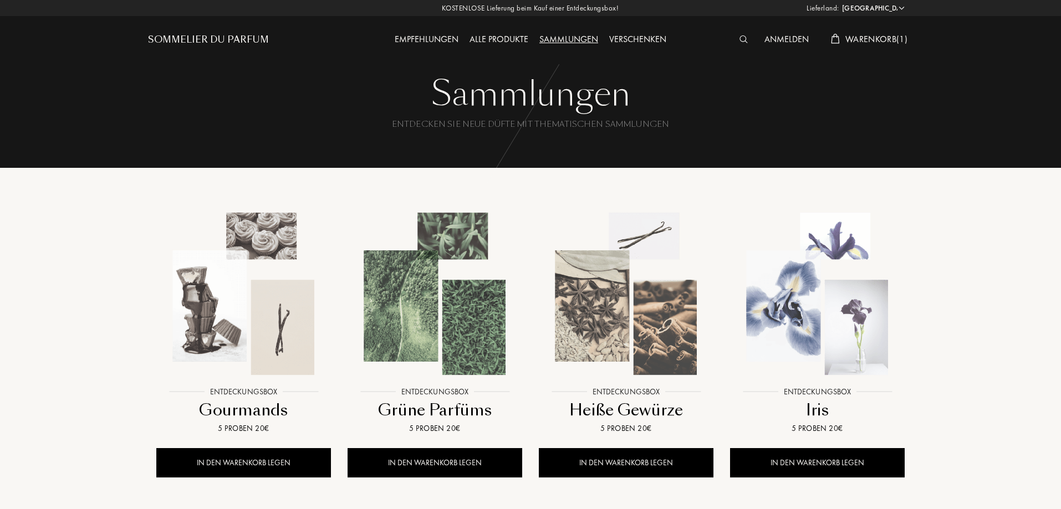
click at [864, 35] on span "Warenkorb ( 1 )" at bounding box center [876, 39] width 62 height 12
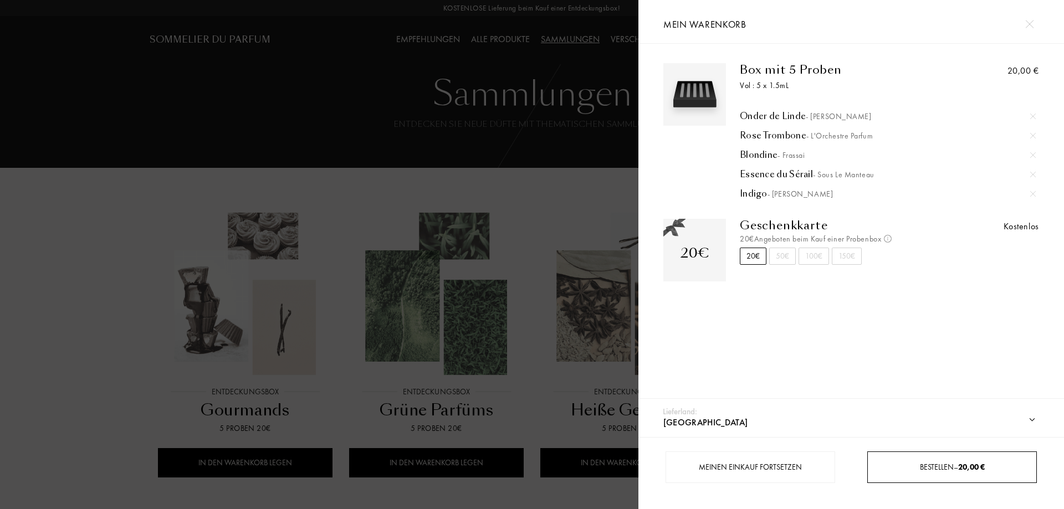
click at [916, 473] on div "Bestellen – 20,00 €" at bounding box center [952, 468] width 170 height 32
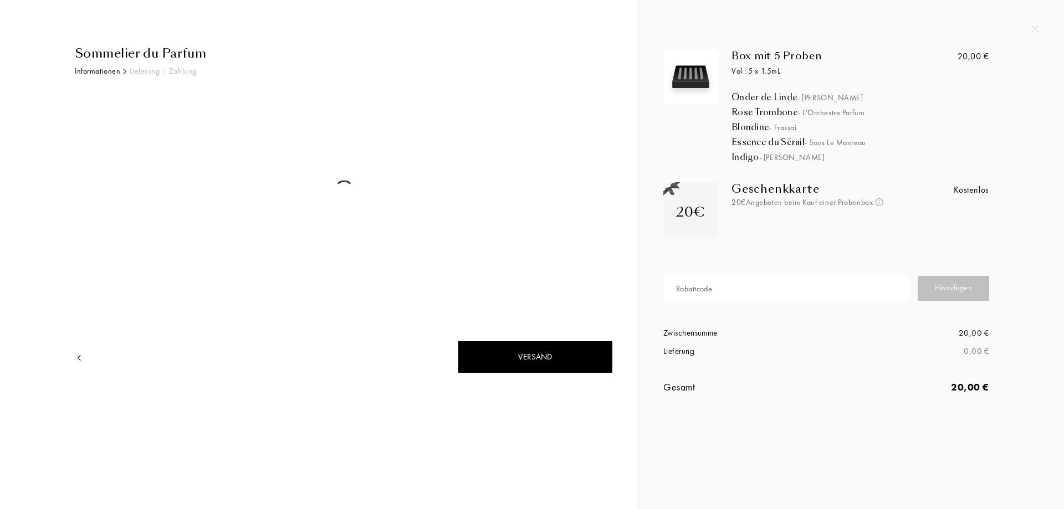
select select "DE"
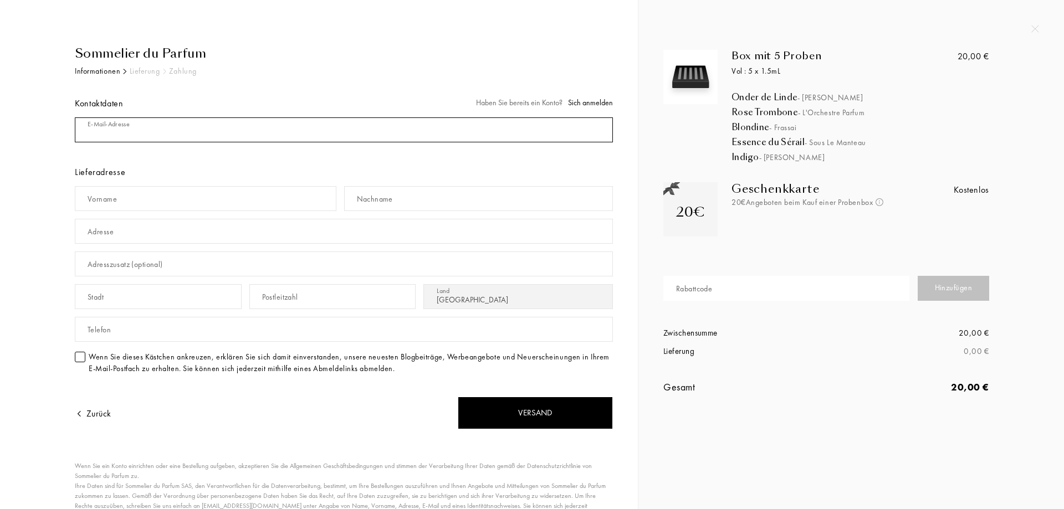
click at [213, 130] on input "mail" at bounding box center [344, 130] width 538 height 25
type input "[EMAIL_ADDRESS][DOMAIN_NAME]"
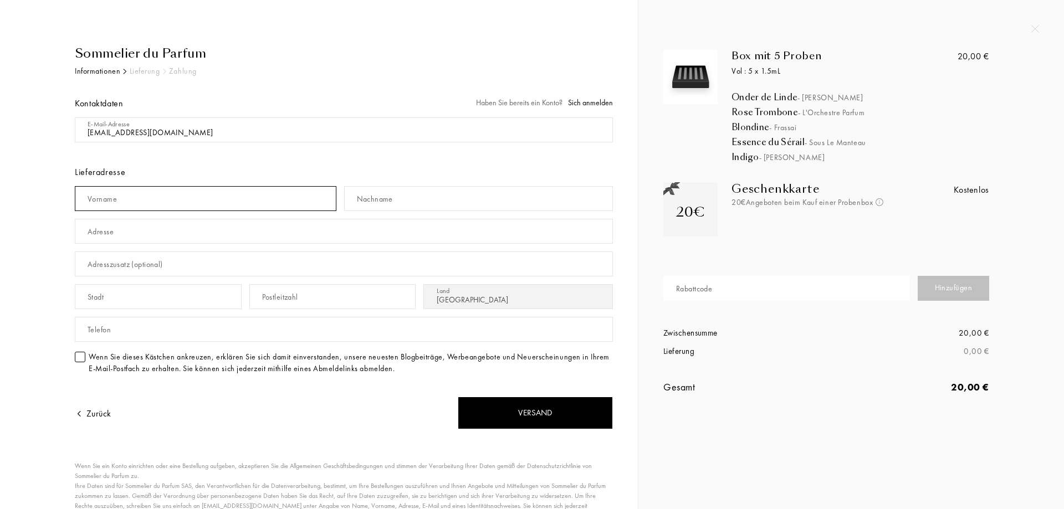
type input "[PERSON_NAME]"
type input "Demir"
type input "[PERSON_NAME][STREET_ADDRESS]"
type input "[GEOGRAPHIC_DATA]"
type input "40231"
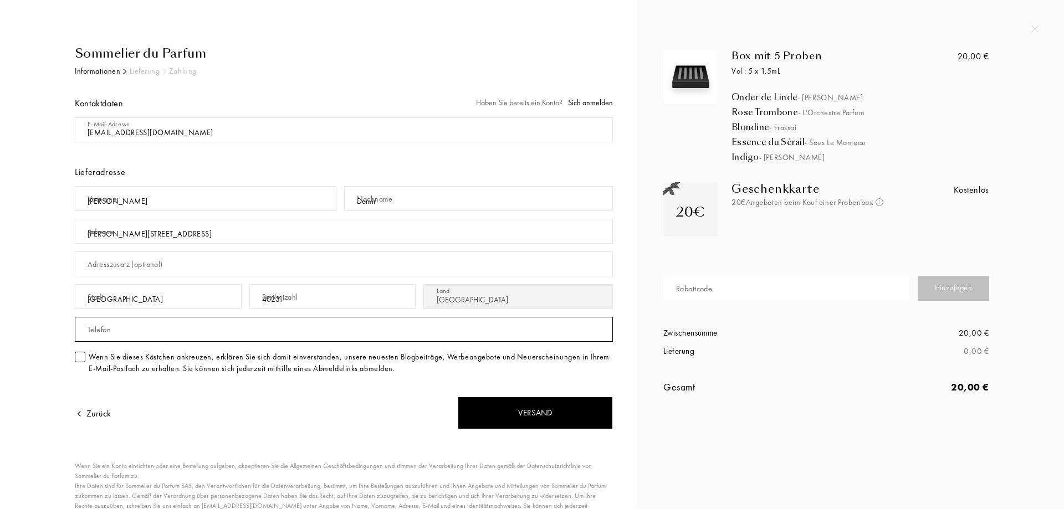
type input "017622037625"
drag, startPoint x: 402, startPoint y: 198, endPoint x: 288, endPoint y: 202, distance: 114.2
click at [288, 202] on div "Vorname [PERSON_NAME] Nachname [PERSON_NAME]" at bounding box center [344, 198] width 538 height 33
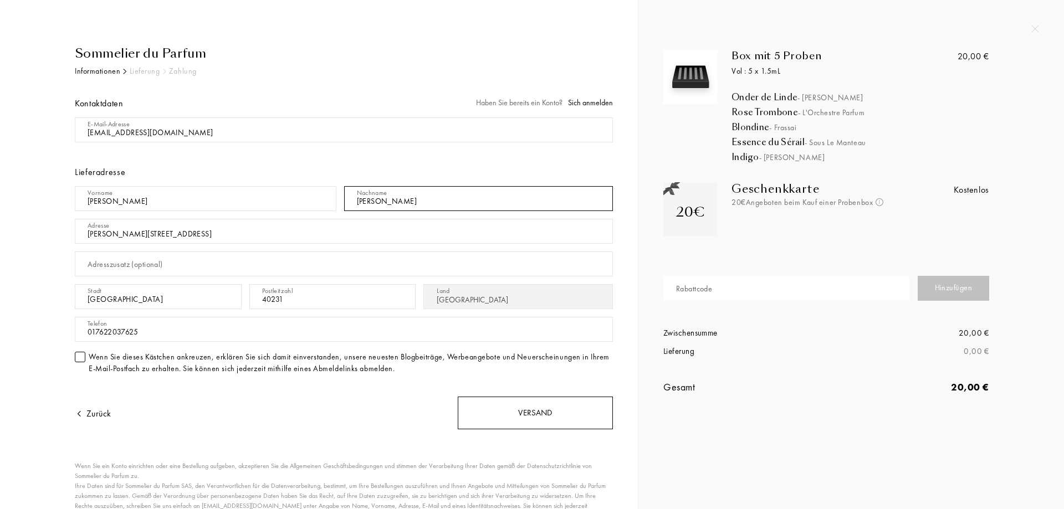
type input "[PERSON_NAME]"
click at [542, 411] on div "Versand" at bounding box center [535, 413] width 155 height 33
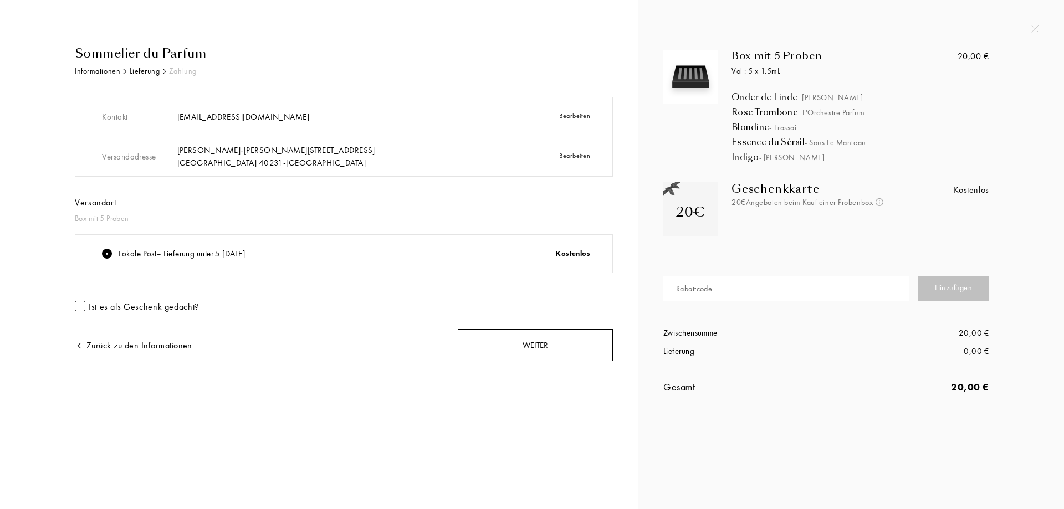
click at [529, 348] on div "Weiter" at bounding box center [535, 345] width 155 height 33
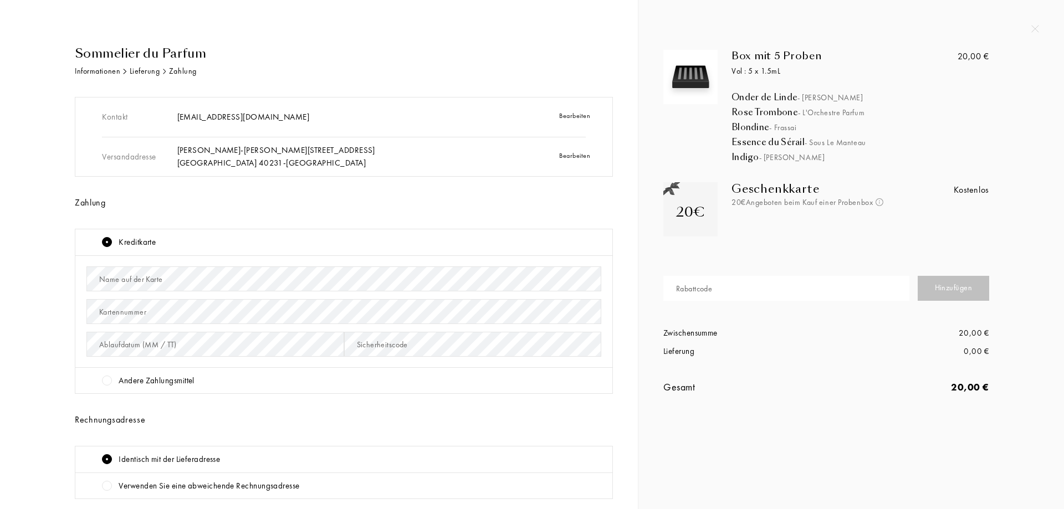
click at [137, 278] on div "Name auf der Karte" at bounding box center [131, 280] width 64 height 12
click at [73, 274] on div "Sommelier du Parfum Informationen Lieferung Zahlung Kontakt juliademir7@gmail.c…" at bounding box center [340, 328] width 547 height 569
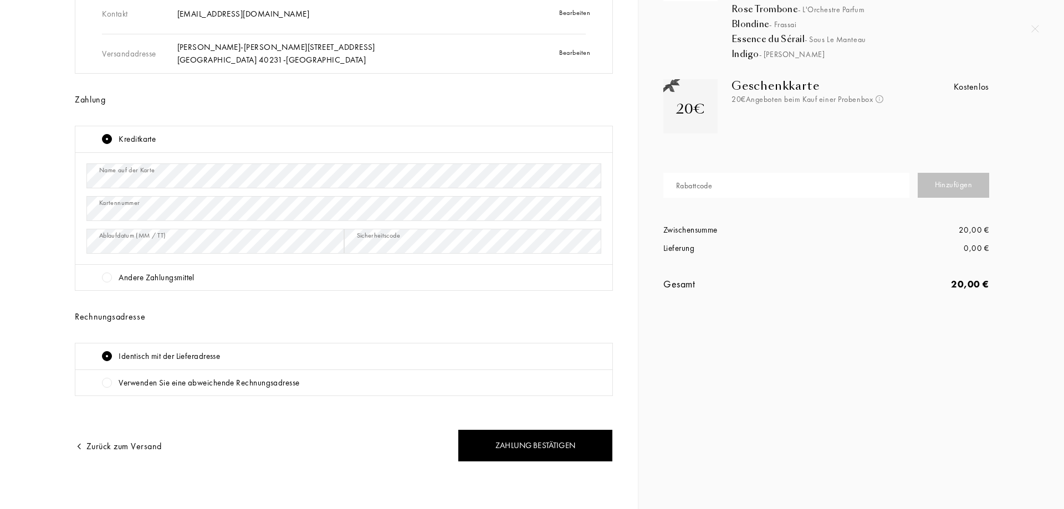
scroll to position [104, 0]
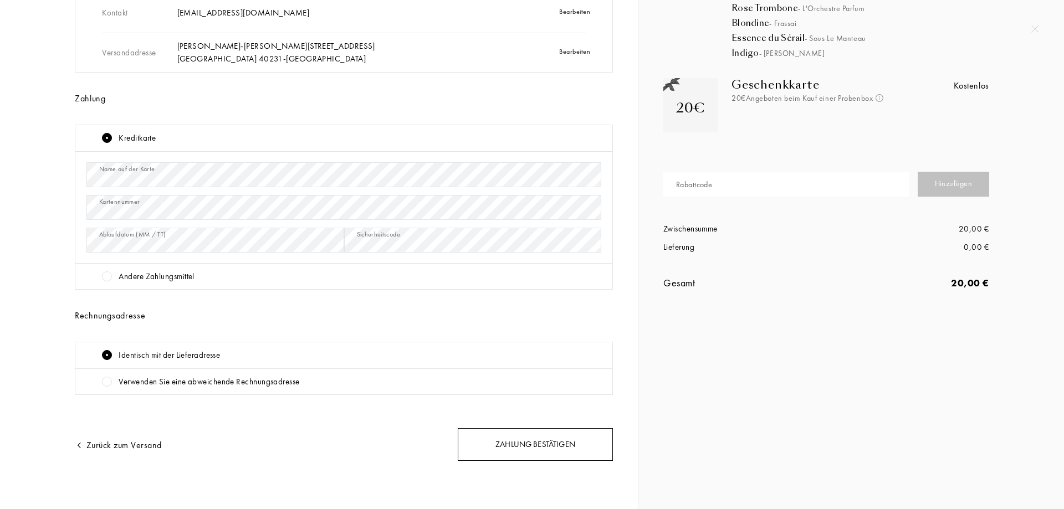
click at [548, 445] on div "Zahlung bestätigen" at bounding box center [535, 444] width 155 height 33
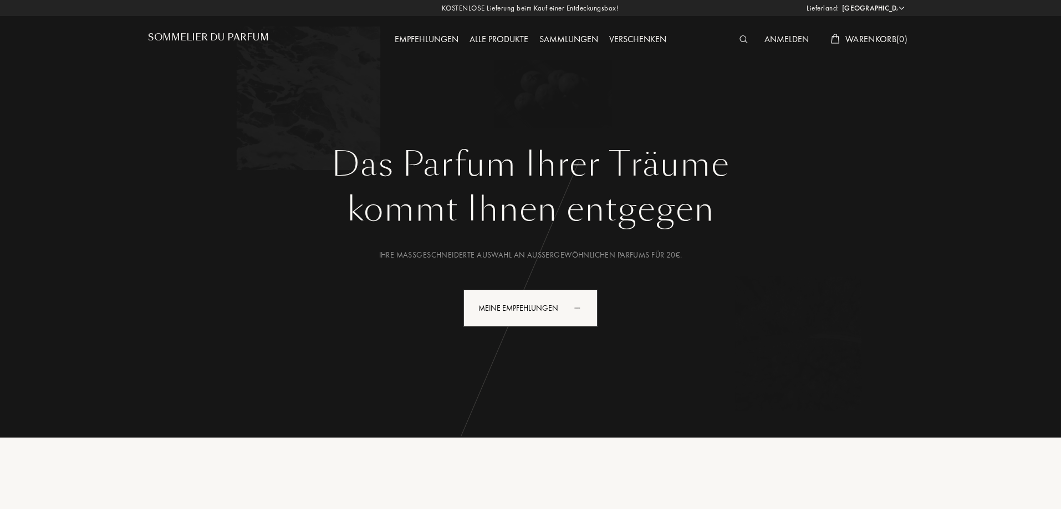
select select "DE"
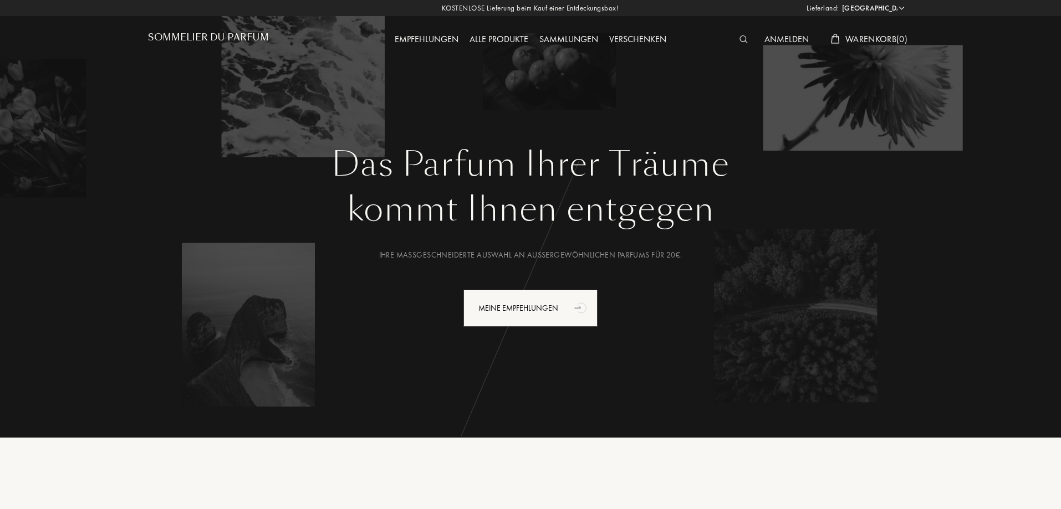
click at [431, 37] on div "Empfehlungen" at bounding box center [426, 40] width 75 height 14
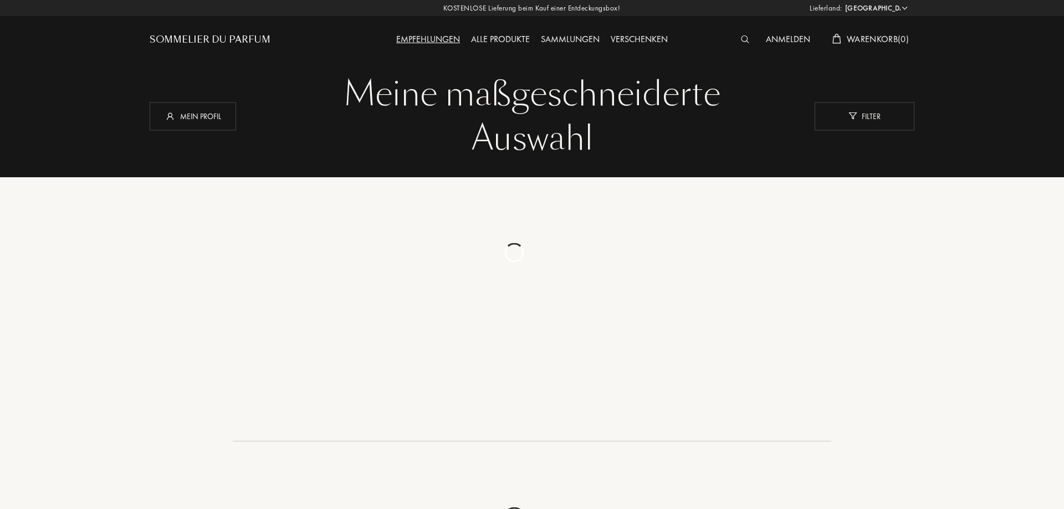
select select "DE"
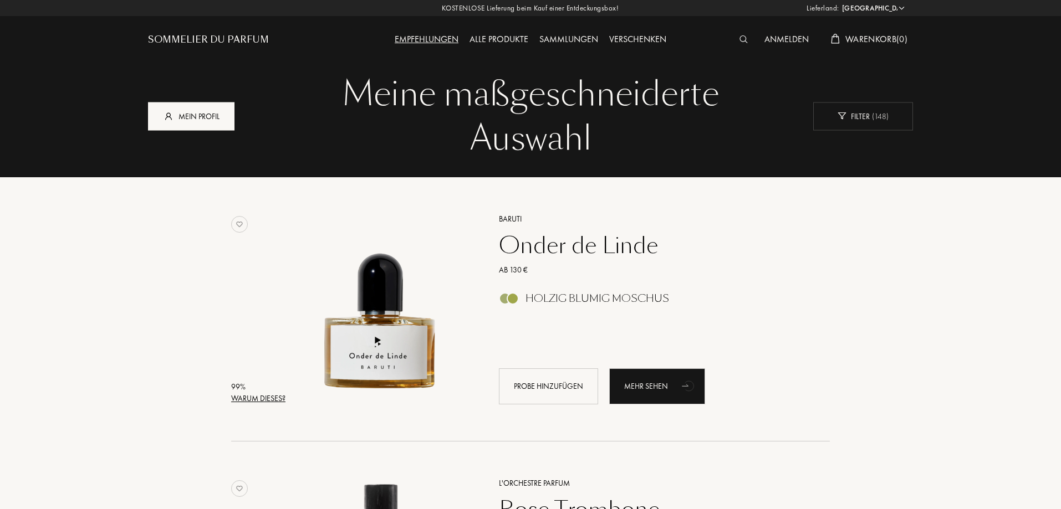
click at [173, 125] on div "Mein Profil" at bounding box center [191, 116] width 86 height 28
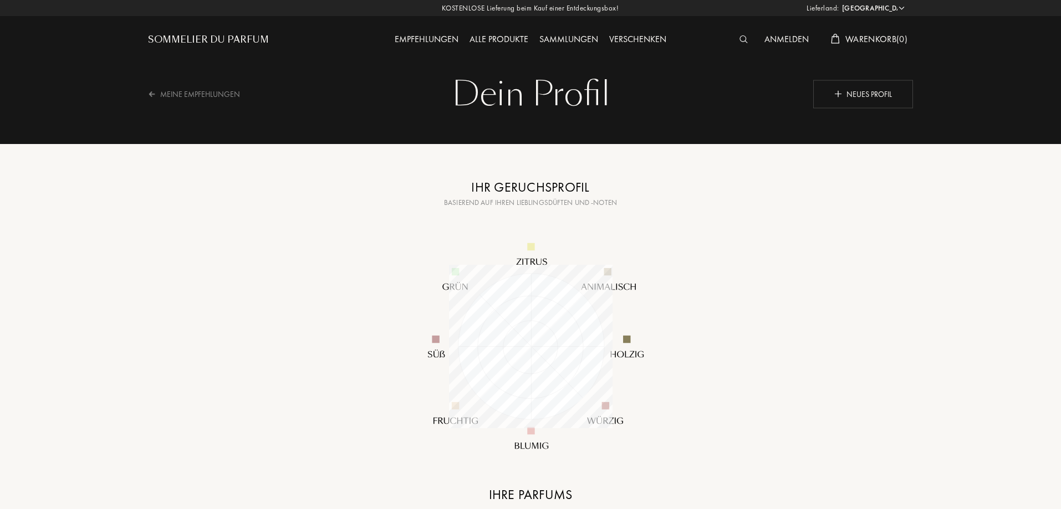
select select "DE"
click at [186, 34] on div "Sommelier du Parfum" at bounding box center [208, 39] width 121 height 13
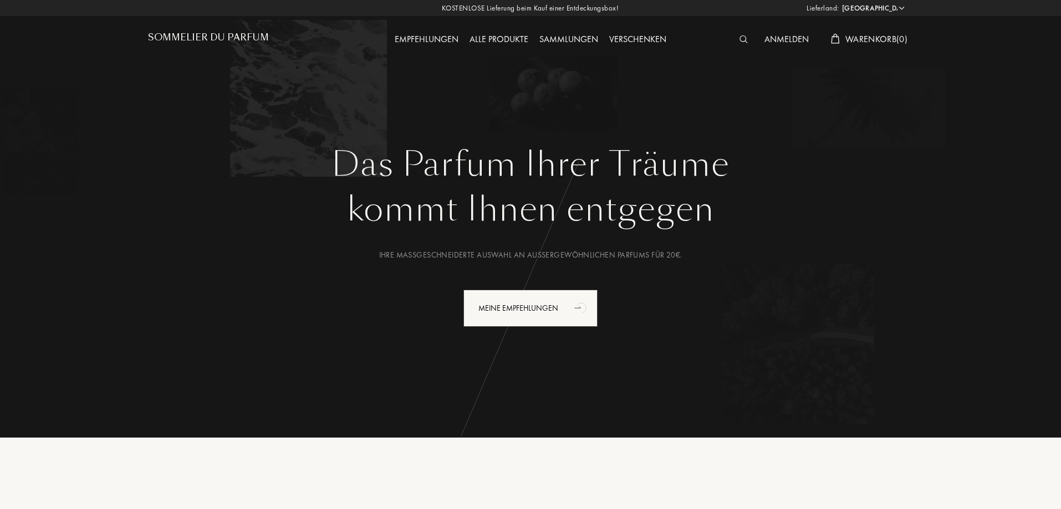
select select "DE"
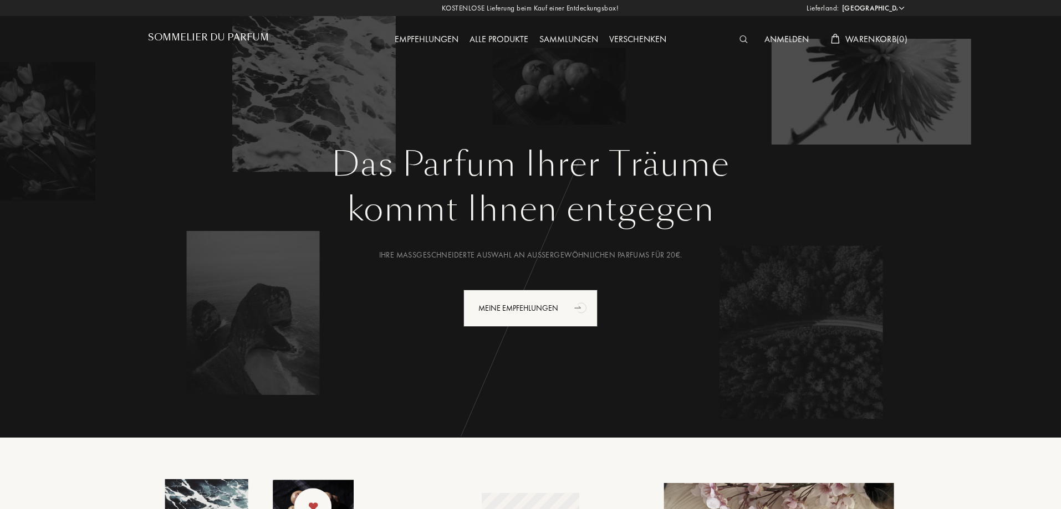
click at [643, 37] on div "Verschenken" at bounding box center [638, 40] width 68 height 14
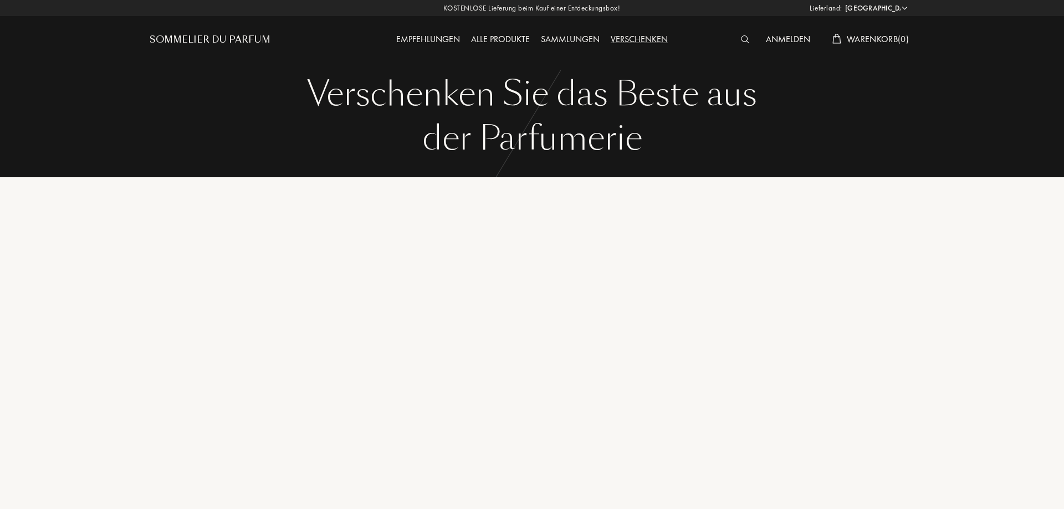
select select "DE"
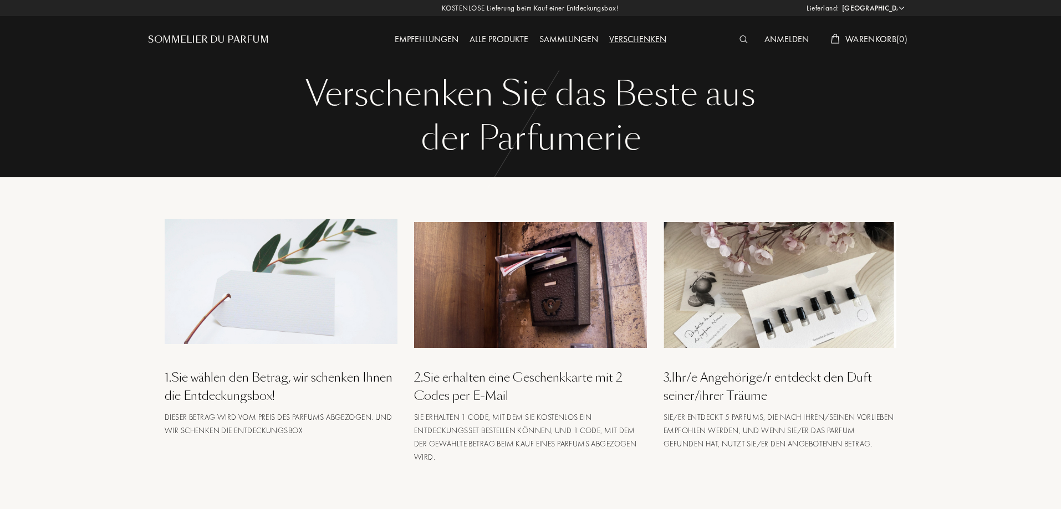
click at [527, 37] on div "Alle Produkte" at bounding box center [499, 40] width 70 height 14
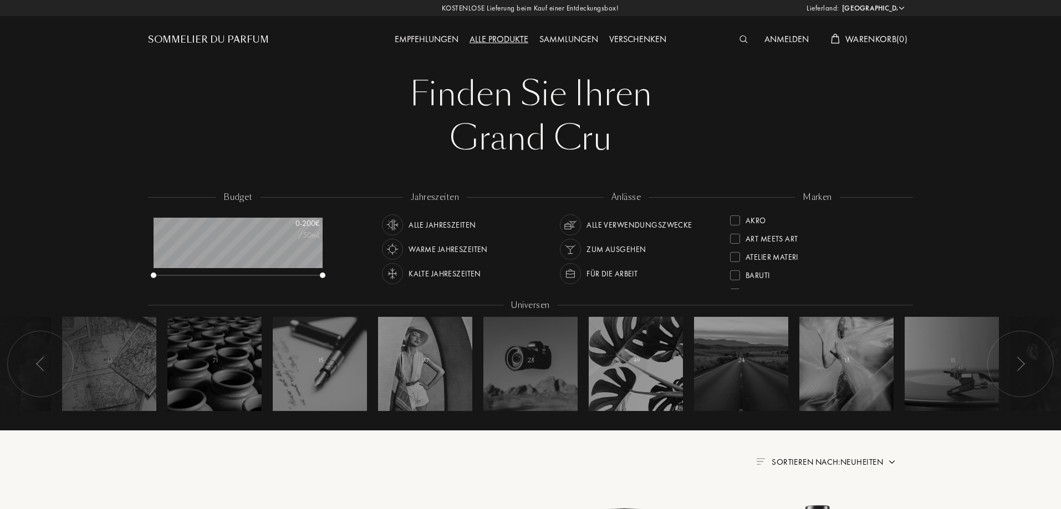
select select "DE"
click at [446, 222] on div "Alle Jahreszeiten" at bounding box center [442, 225] width 67 height 21
drag, startPoint x: 901, startPoint y: 243, endPoint x: 905, endPoint y: 270, distance: 27.9
click at [905, 270] on div "marken Akro Art Meets Art Atelier Materi Baruti Binet-Papillon Cépages Parfums …" at bounding box center [817, 241] width 191 height 100
click at [601, 273] on div "Für die Arbeit" at bounding box center [611, 273] width 51 height 21
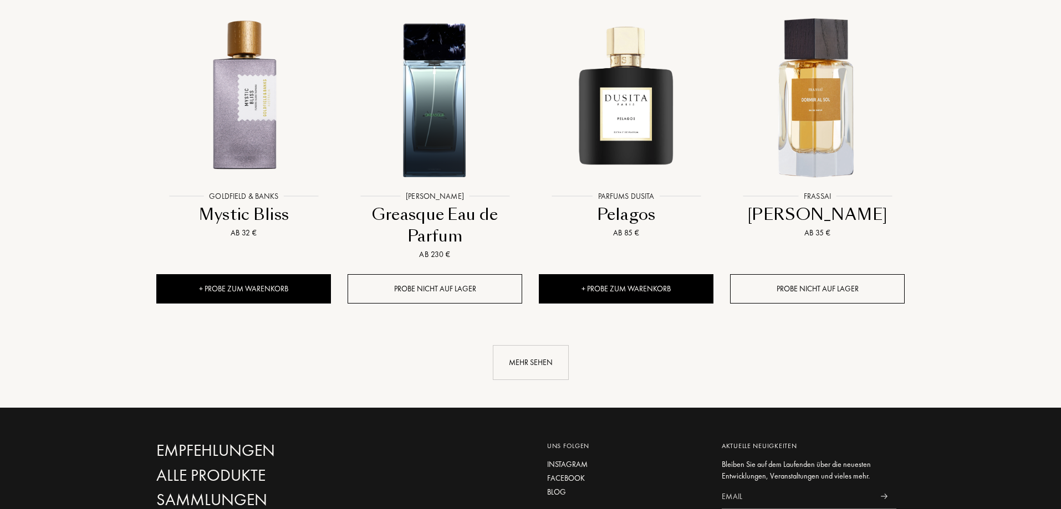
scroll to position [1159, 0]
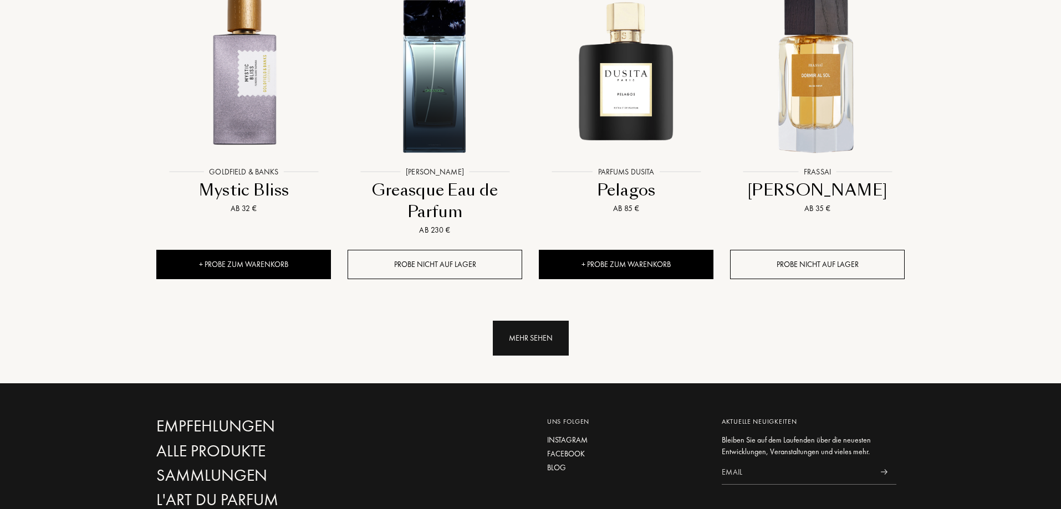
click at [558, 321] on div "Mehr sehen" at bounding box center [531, 338] width 76 height 35
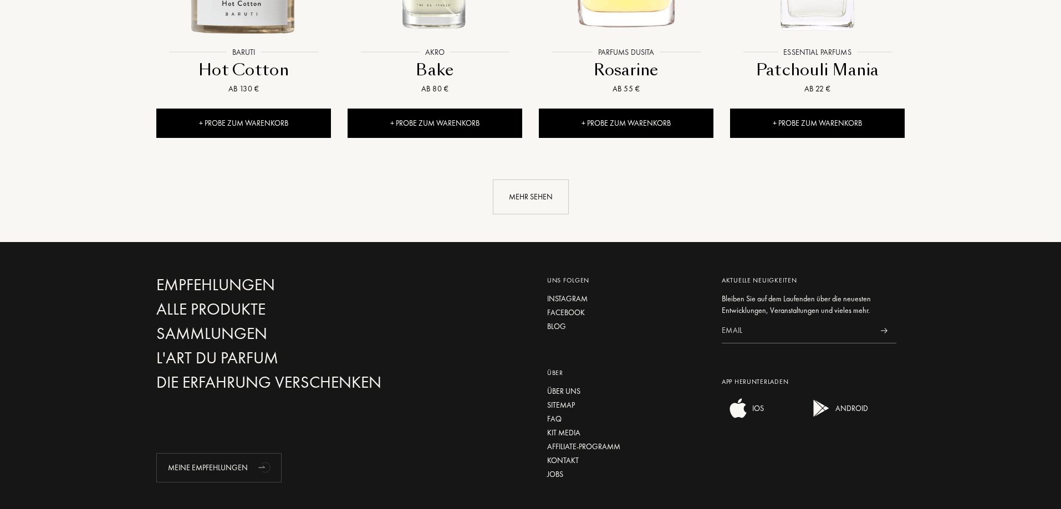
scroll to position [0, 0]
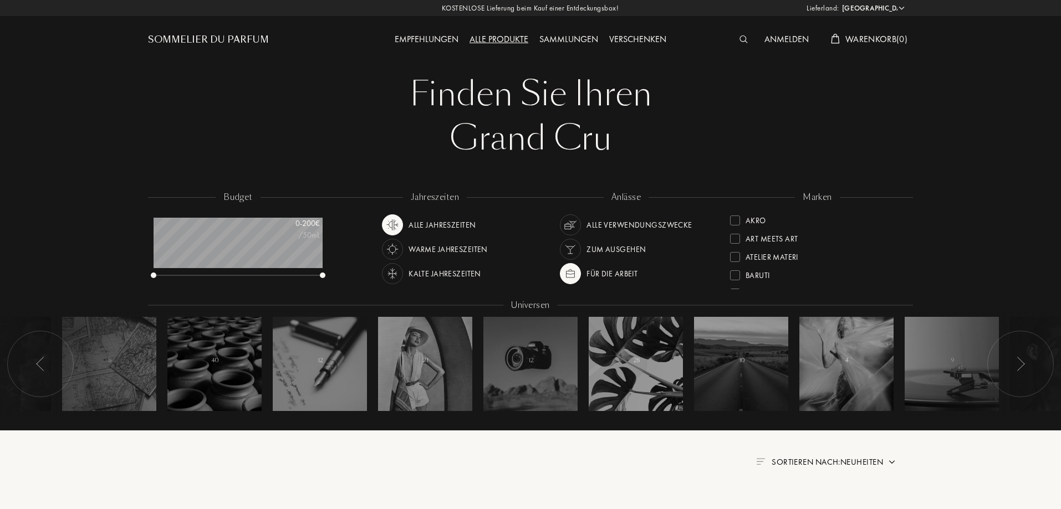
click at [428, 40] on div "Empfehlungen" at bounding box center [426, 40] width 75 height 14
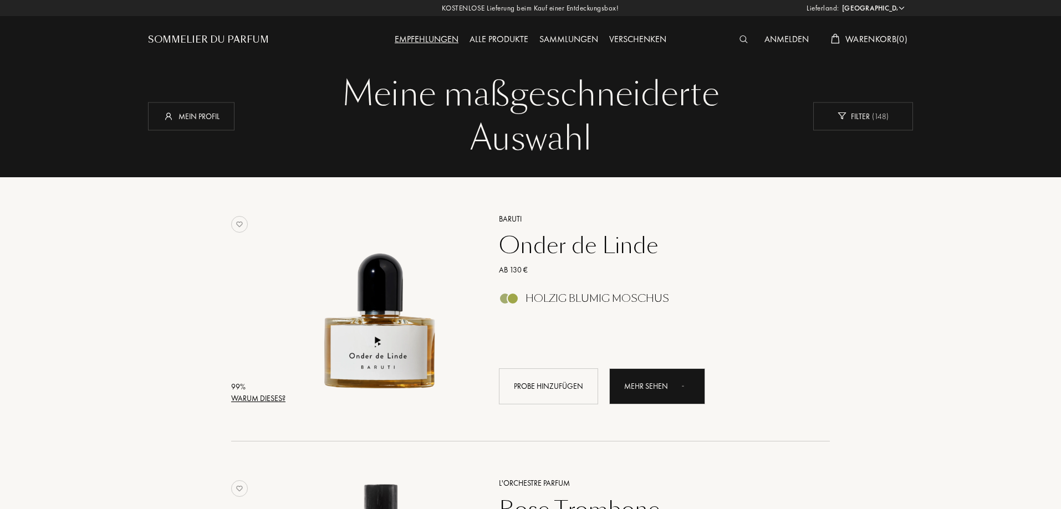
select select "DE"
click at [264, 393] on div "Warum dieses?" at bounding box center [258, 399] width 54 height 12
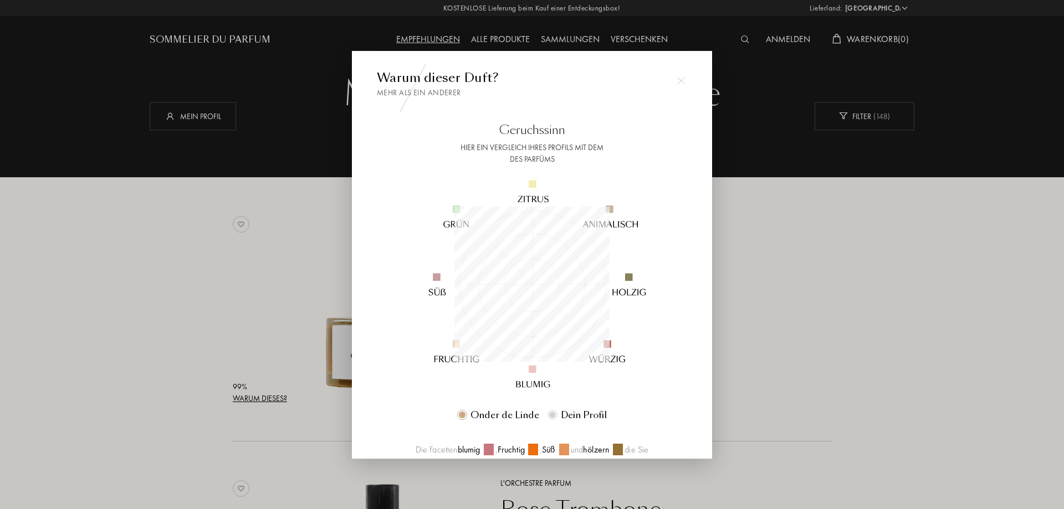
scroll to position [155, 155]
drag, startPoint x: 712, startPoint y: 229, endPoint x: 713, endPoint y: 270, distance: 40.5
click at [713, 270] on div at bounding box center [532, 254] width 1064 height 509
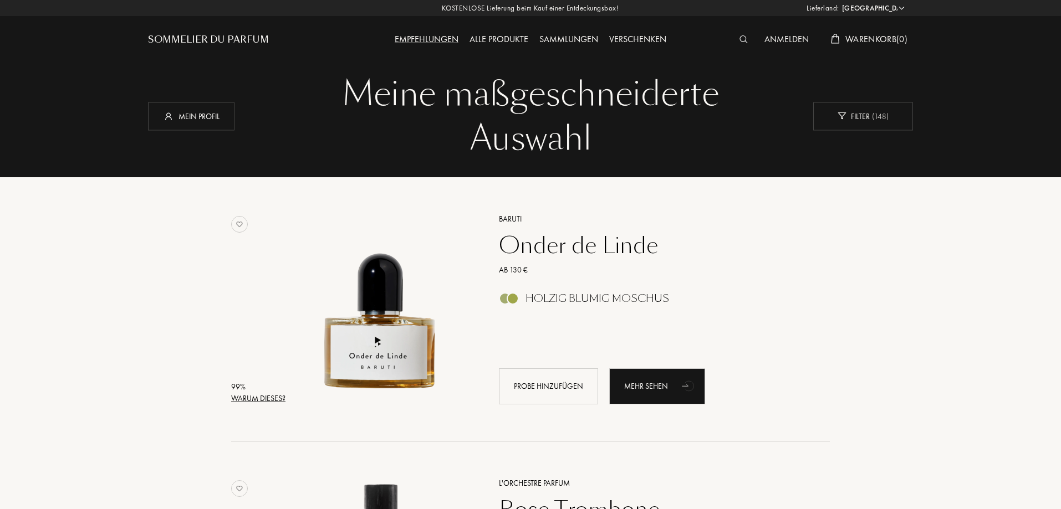
click at [258, 391] on div "99 %" at bounding box center [258, 387] width 54 height 12
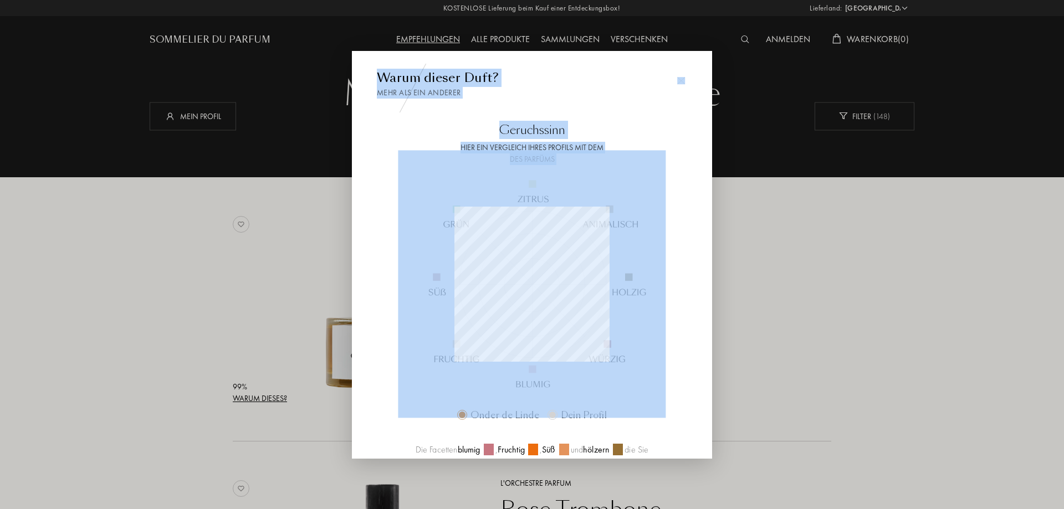
drag, startPoint x: 710, startPoint y: 226, endPoint x: 717, endPoint y: 293, distance: 67.5
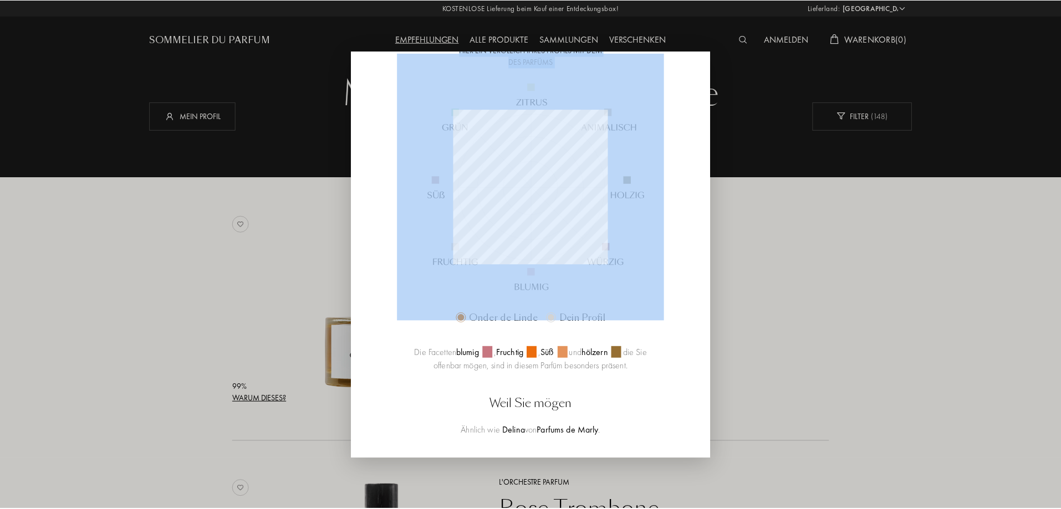
scroll to position [78, 0]
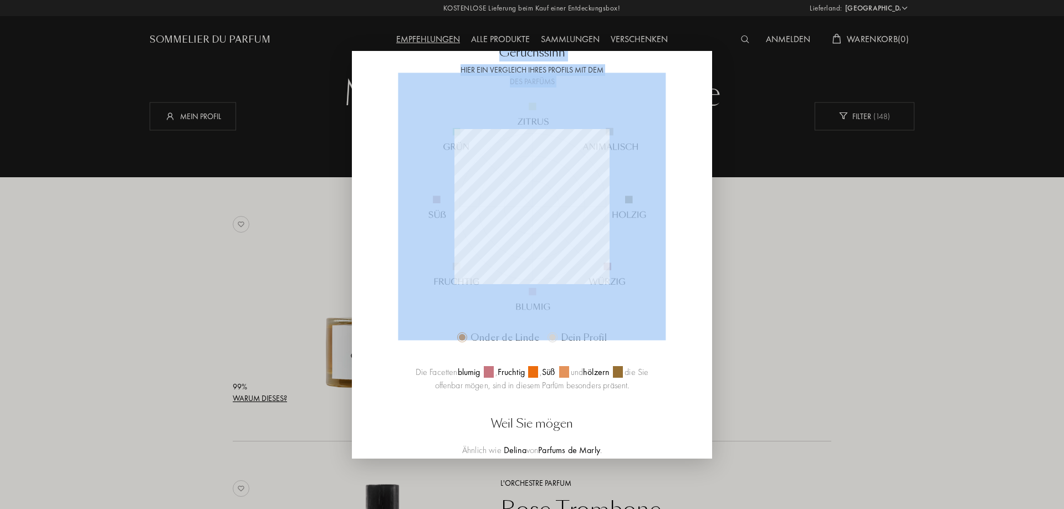
click at [869, 279] on div at bounding box center [532, 254] width 1064 height 509
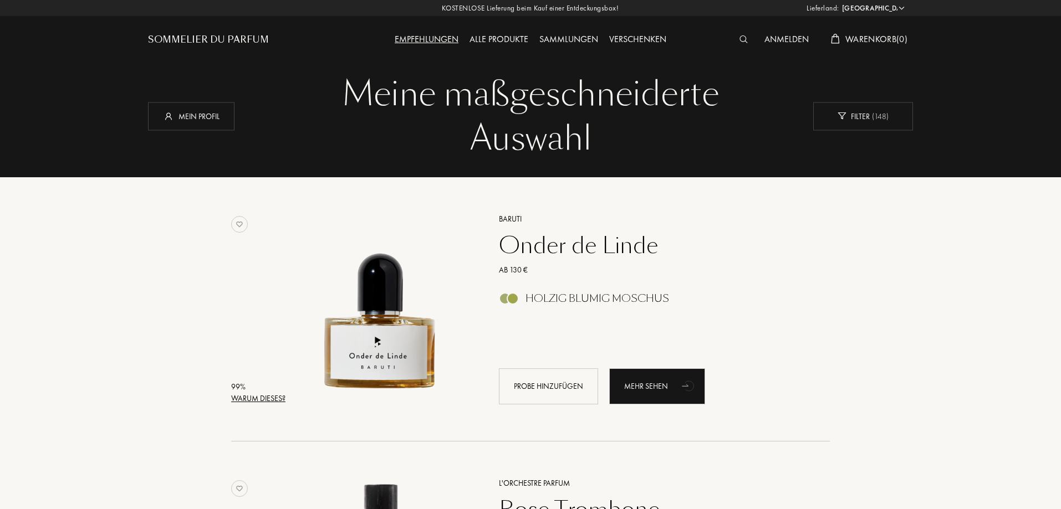
click at [610, 253] on div "Onder de Linde" at bounding box center [652, 245] width 323 height 27
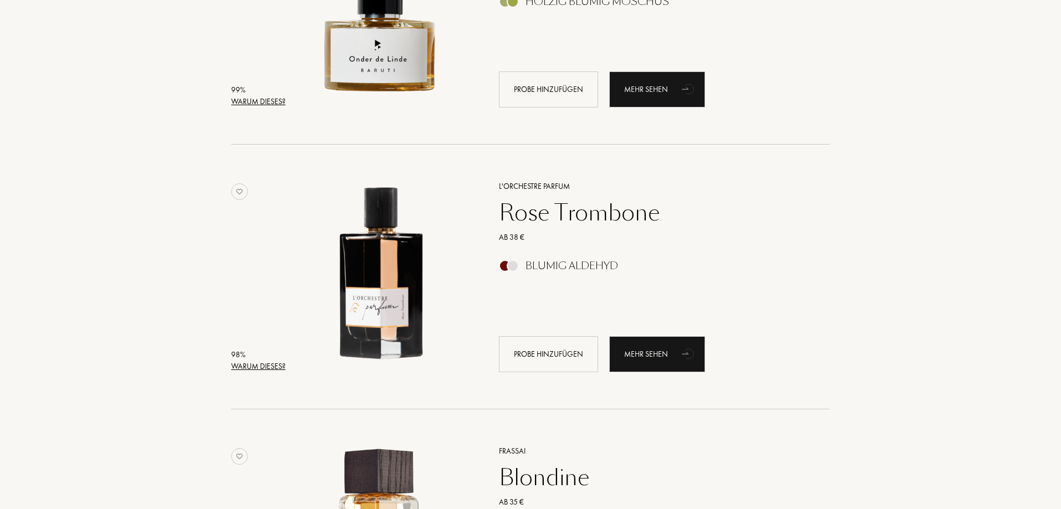
scroll to position [293, 0]
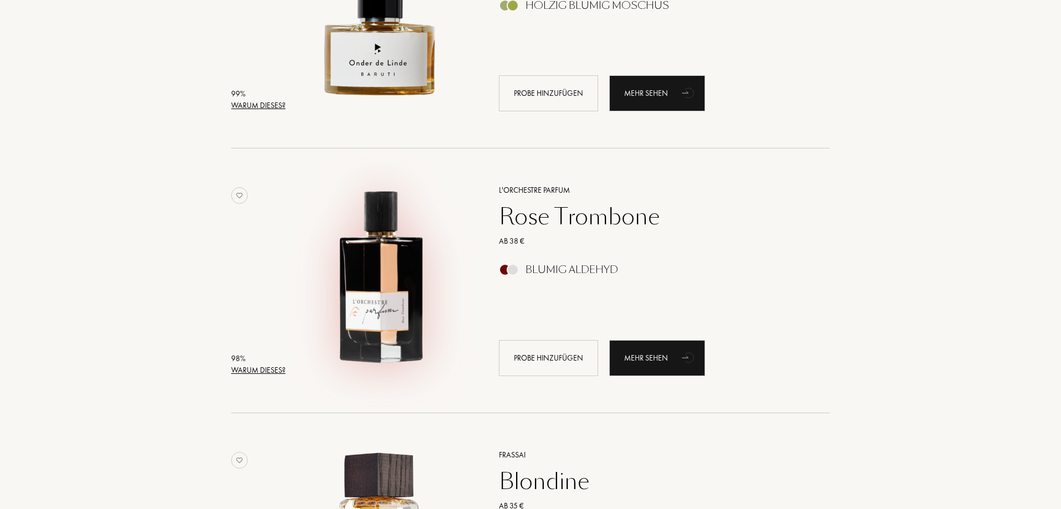
click at [400, 266] on img at bounding box center [380, 275] width 185 height 185
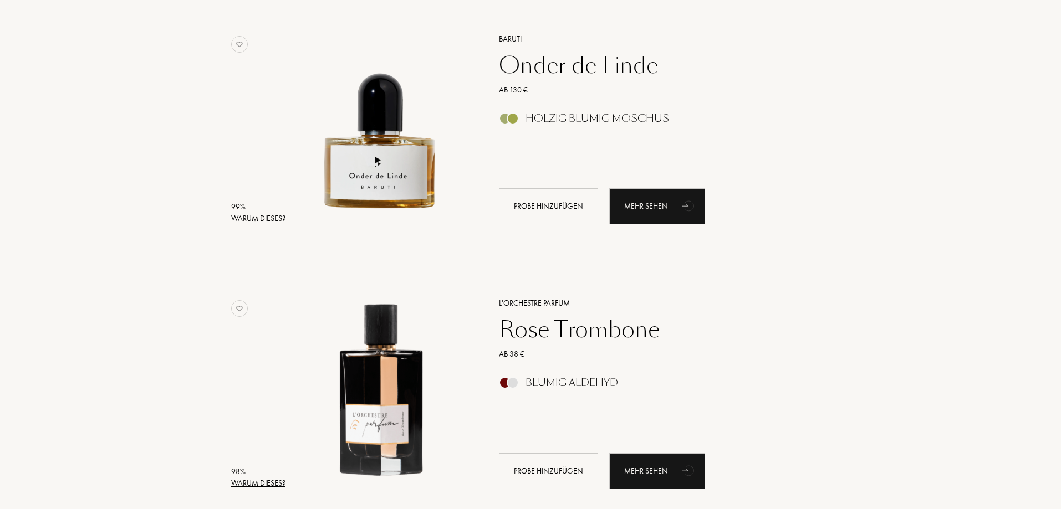
scroll to position [173, 0]
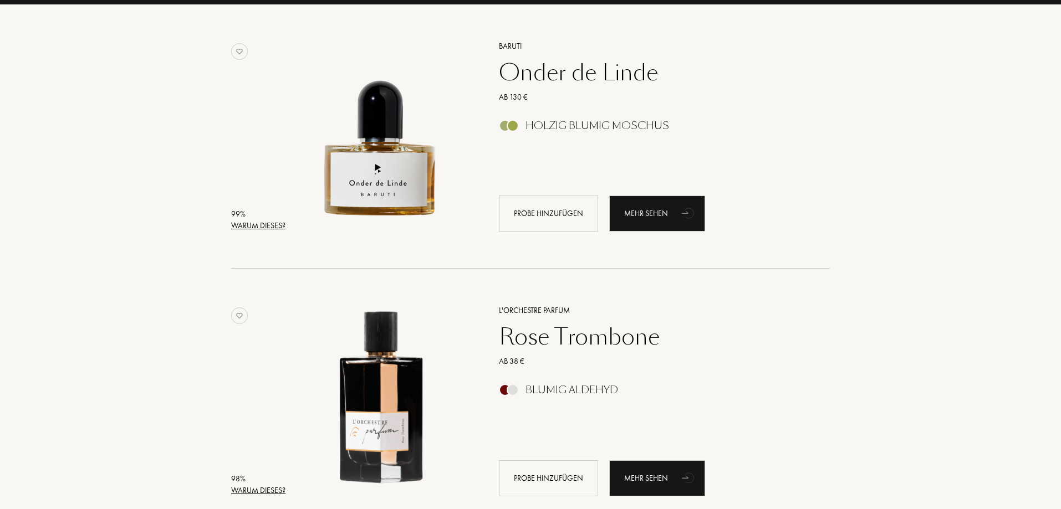
click at [554, 335] on div "Rose Trombone" at bounding box center [652, 337] width 323 height 27
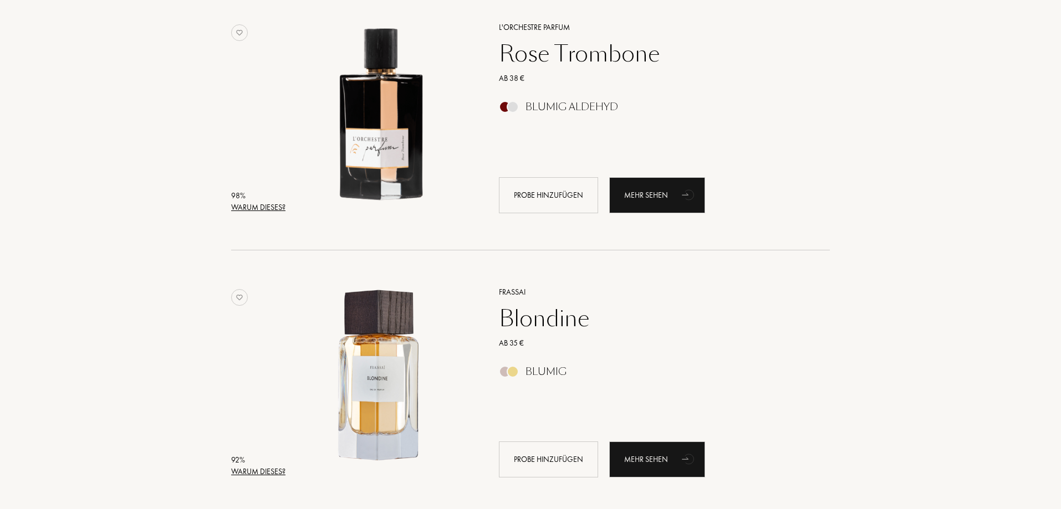
scroll to position [470, 0]
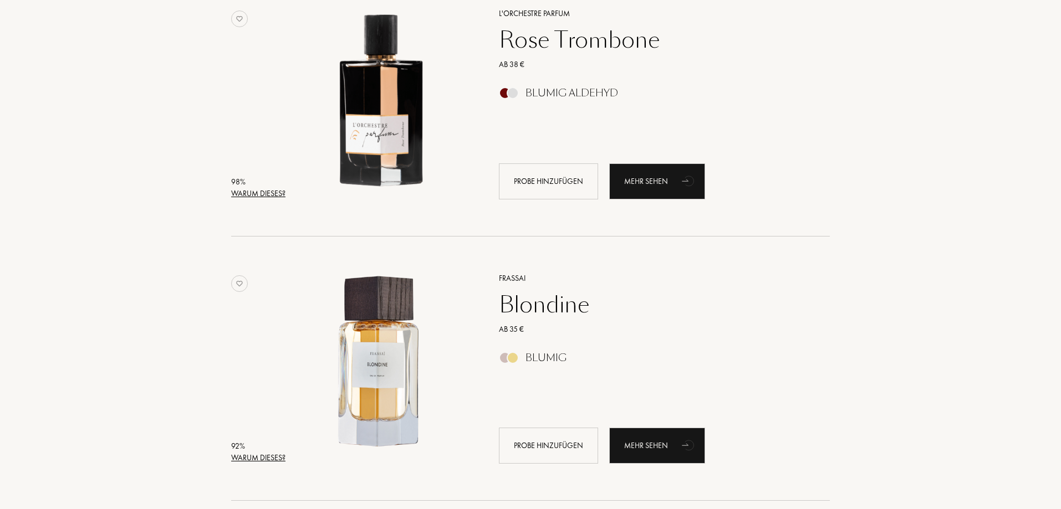
click at [553, 304] on div "Blondine" at bounding box center [652, 305] width 323 height 27
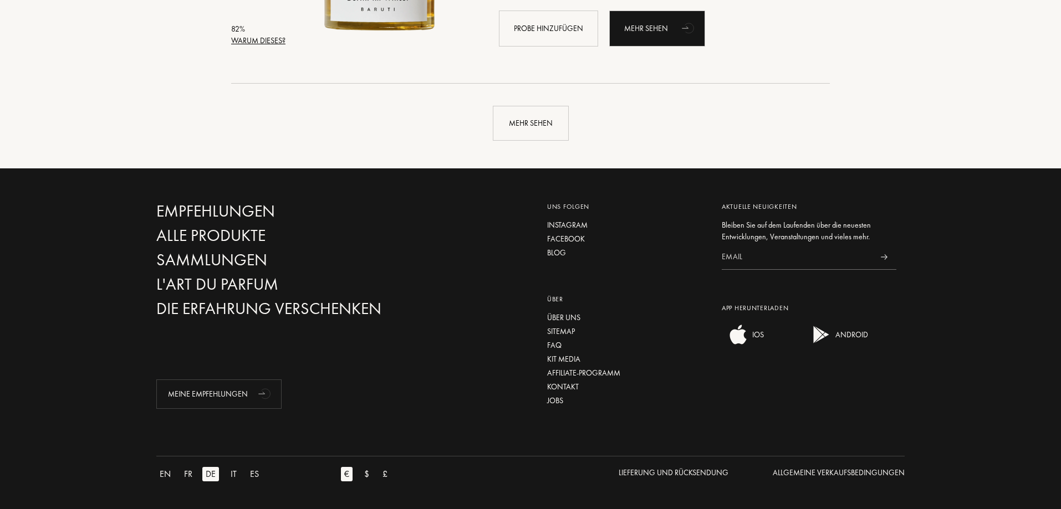
scroll to position [0, 0]
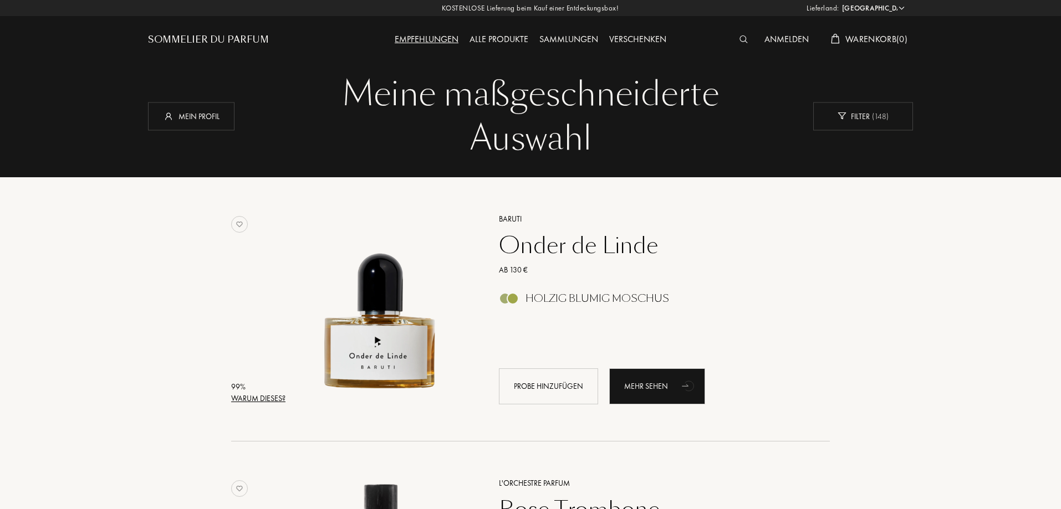
click at [581, 40] on div "Sammlungen" at bounding box center [569, 40] width 70 height 14
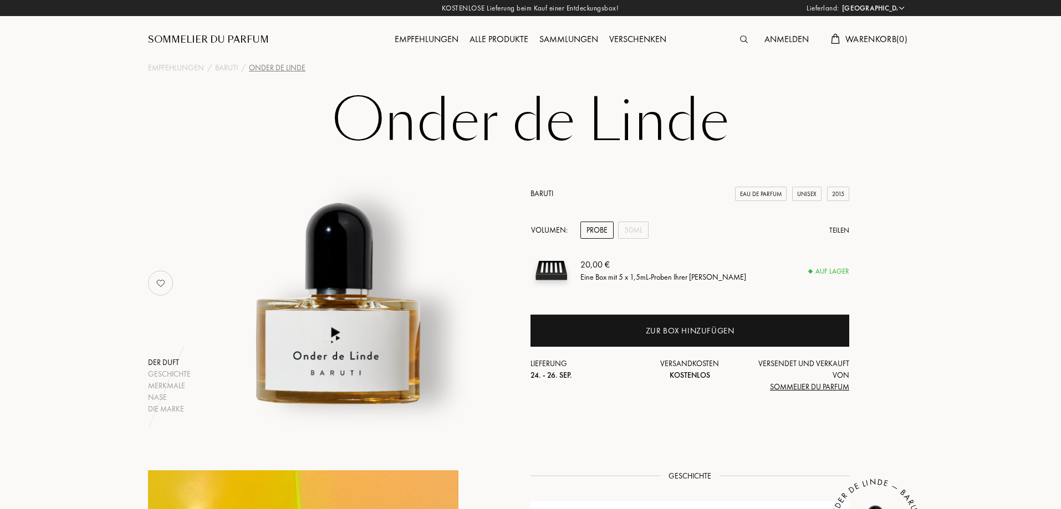
select select "DE"
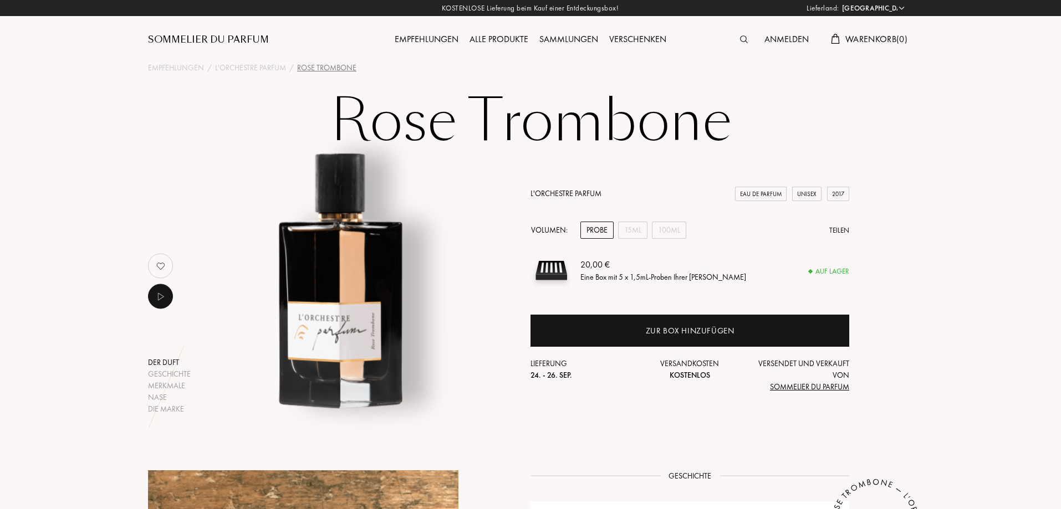
select select "DE"
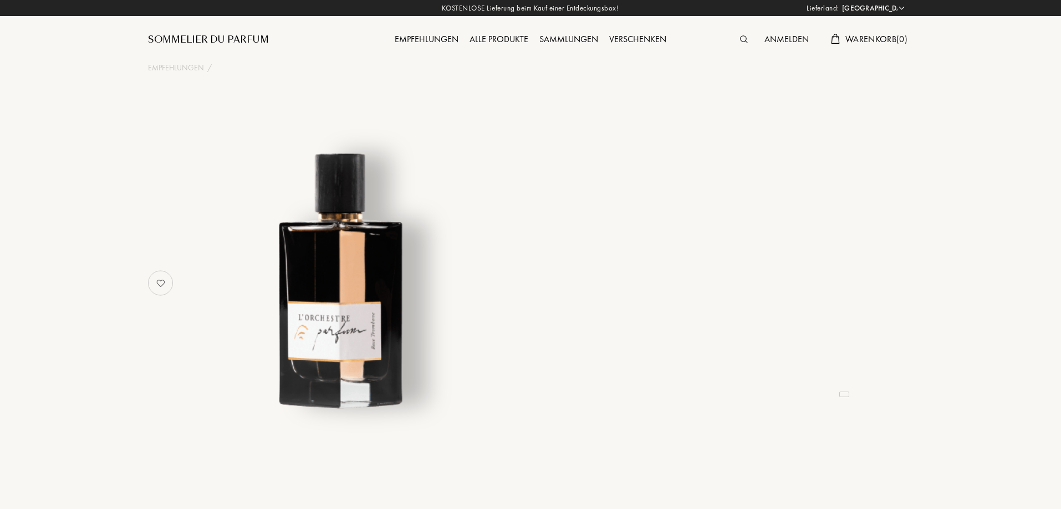
select select "DE"
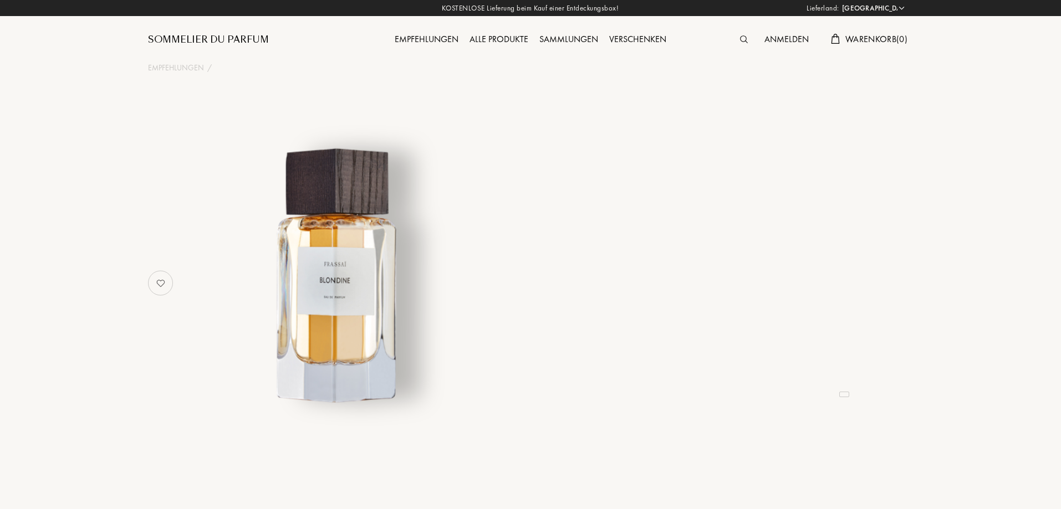
select select "DE"
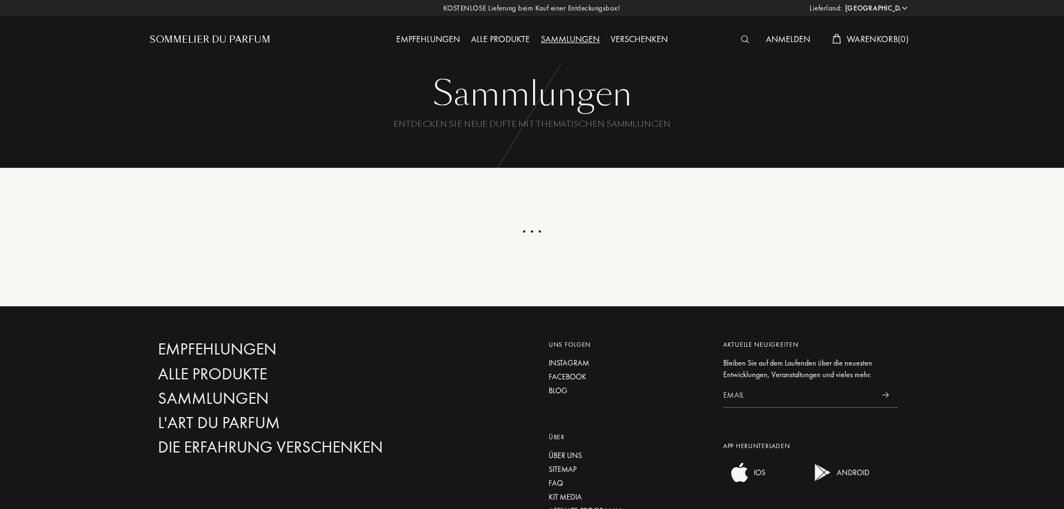
select select "DE"
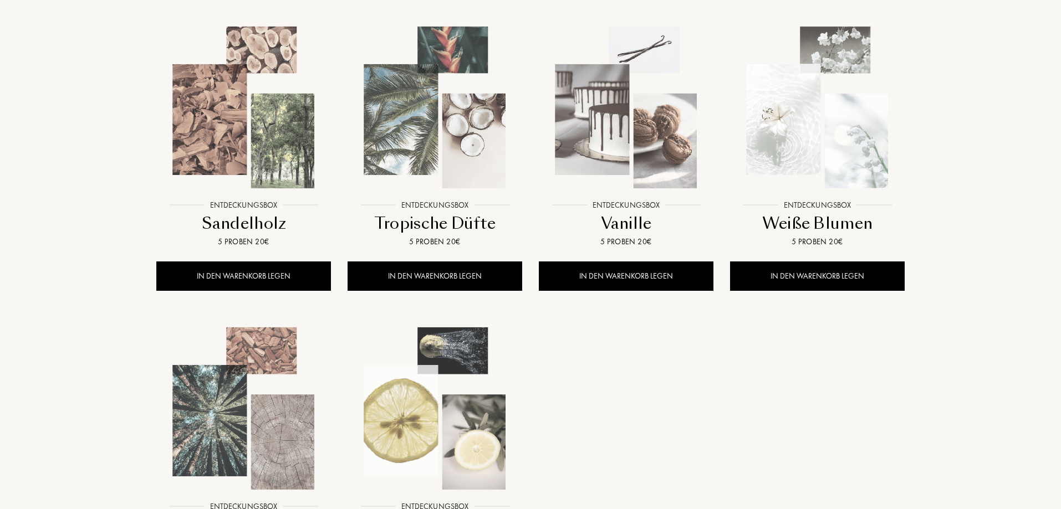
scroll to position [791, 0]
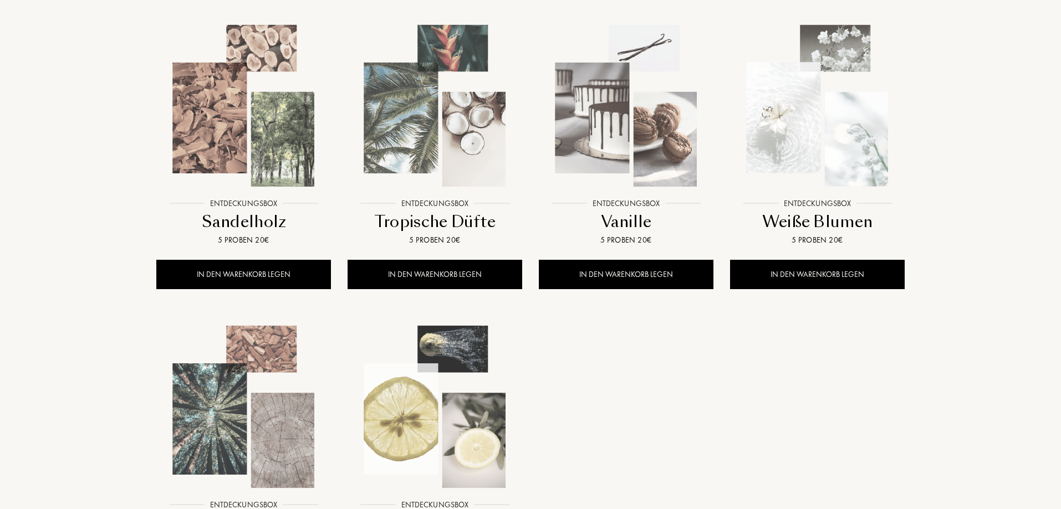
click at [852, 163] on img at bounding box center [817, 106] width 172 height 172
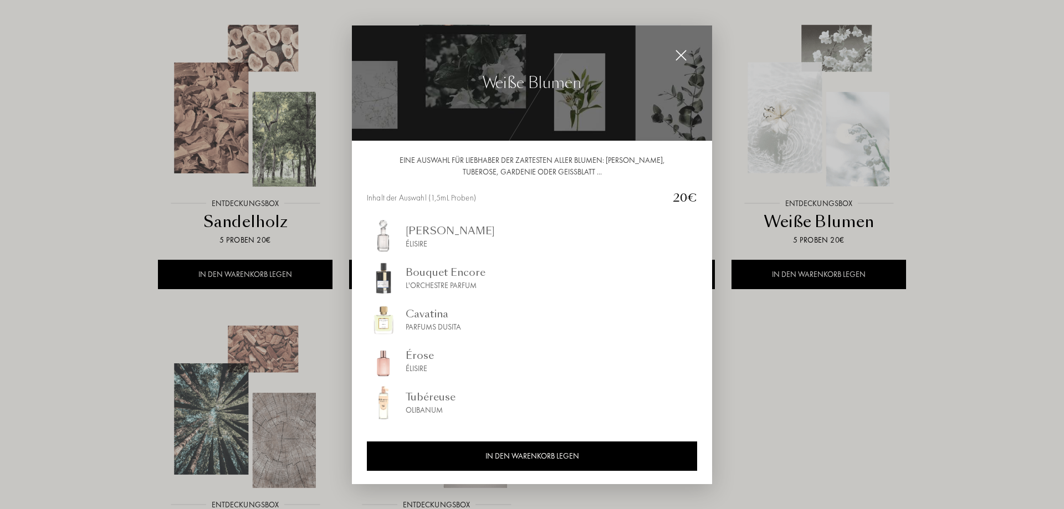
click at [685, 54] on img at bounding box center [681, 55] width 12 height 12
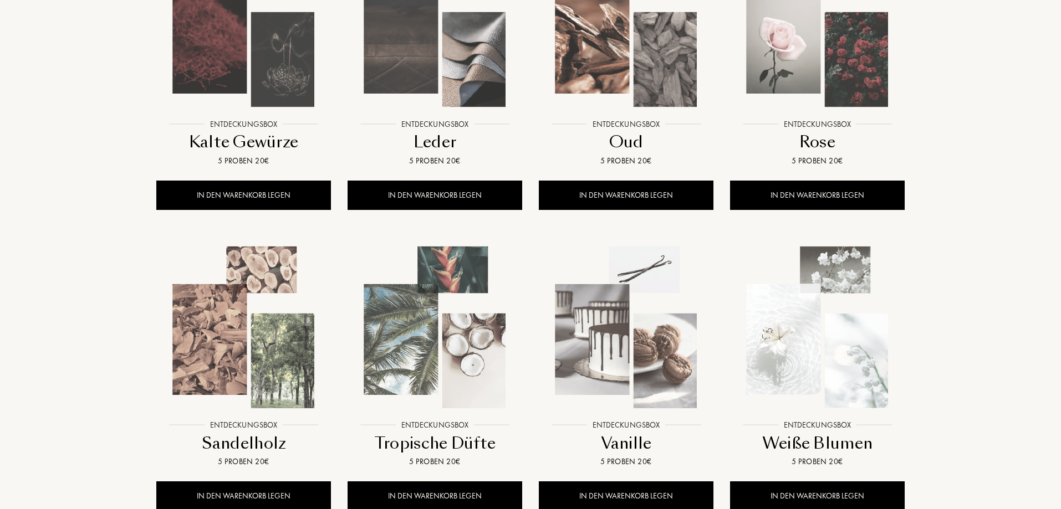
scroll to position [333, 0]
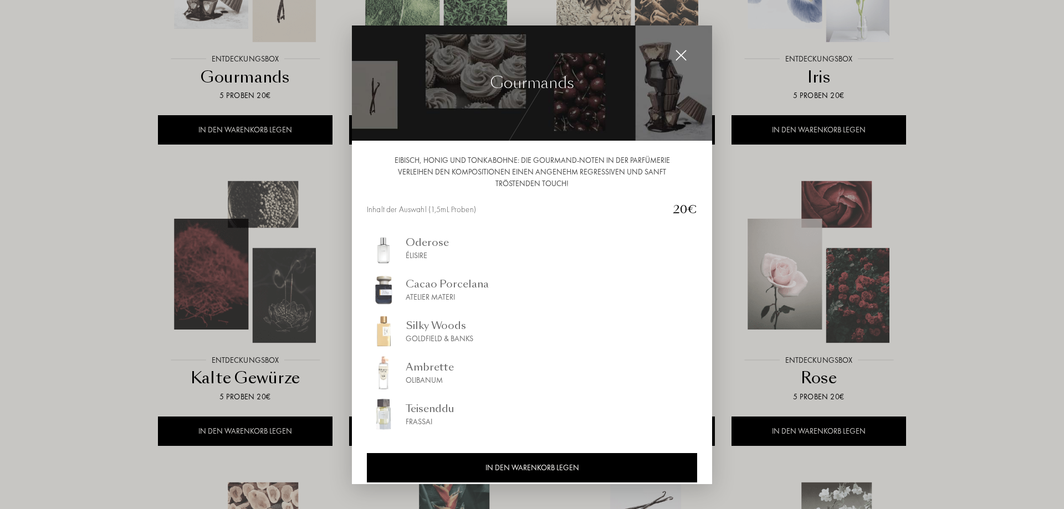
click at [69, 218] on div at bounding box center [532, 254] width 1064 height 509
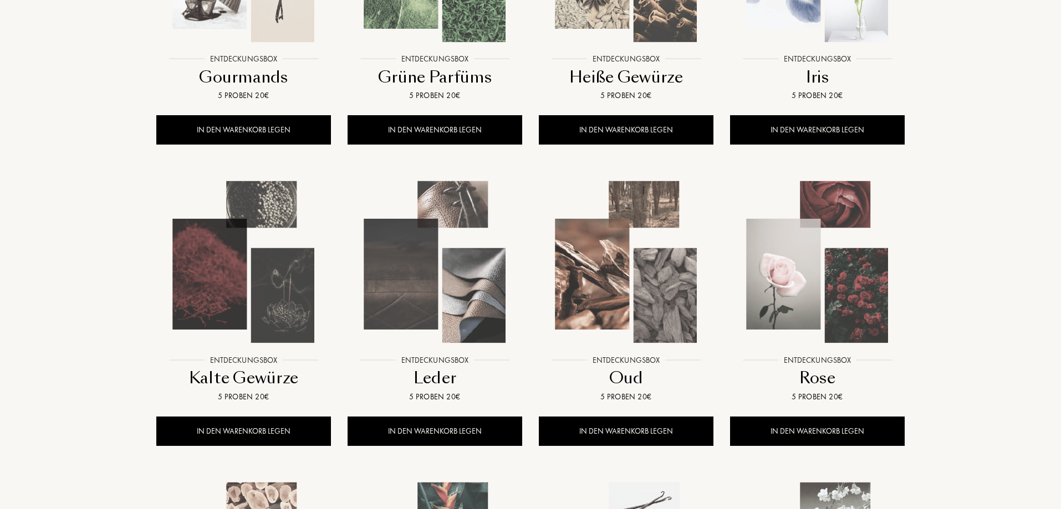
click at [242, 270] on img at bounding box center [243, 262] width 172 height 172
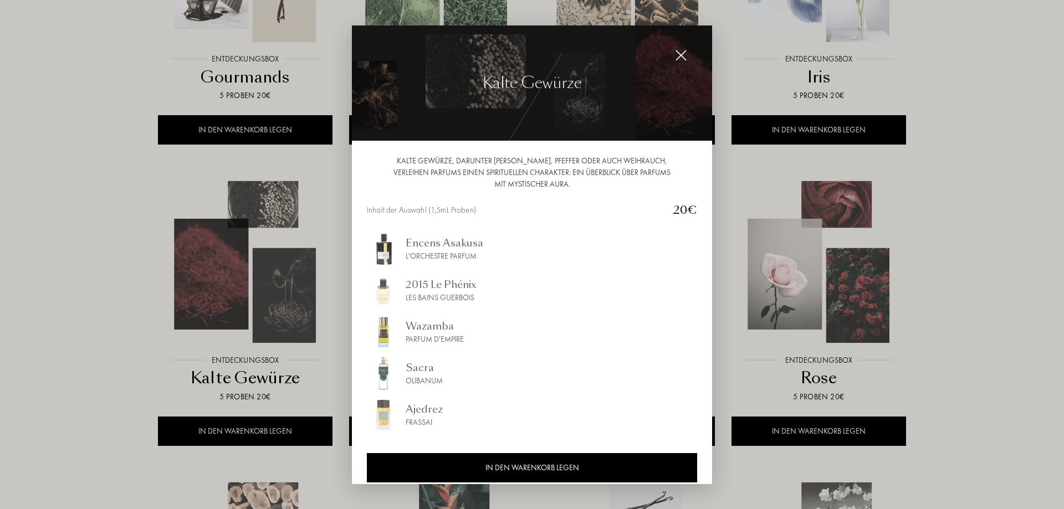
click at [67, 174] on div at bounding box center [532, 254] width 1064 height 509
